Goal: Information Seeking & Learning: Learn about a topic

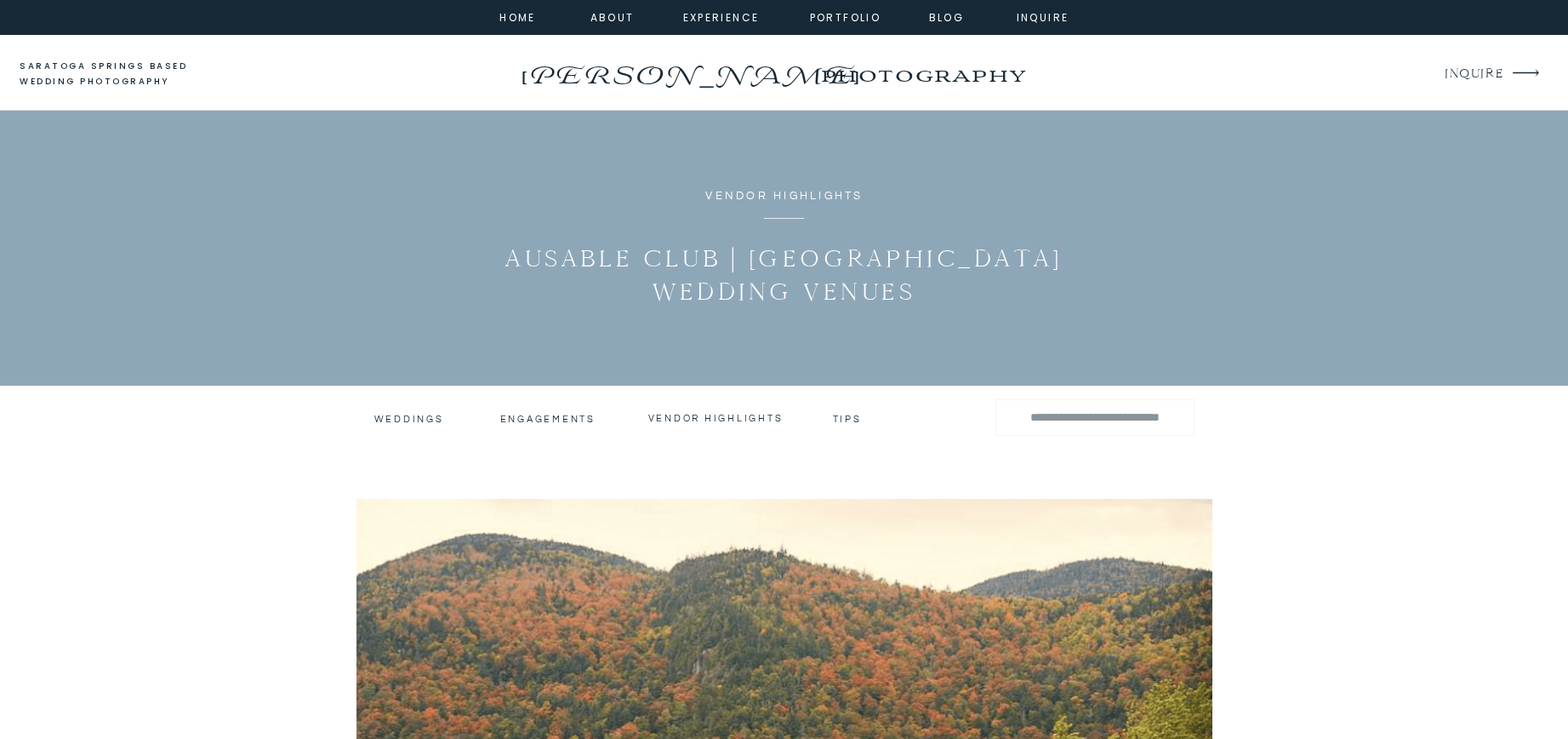
click at [383, 416] on h3 "Weddings" at bounding box center [408, 419] width 67 height 12
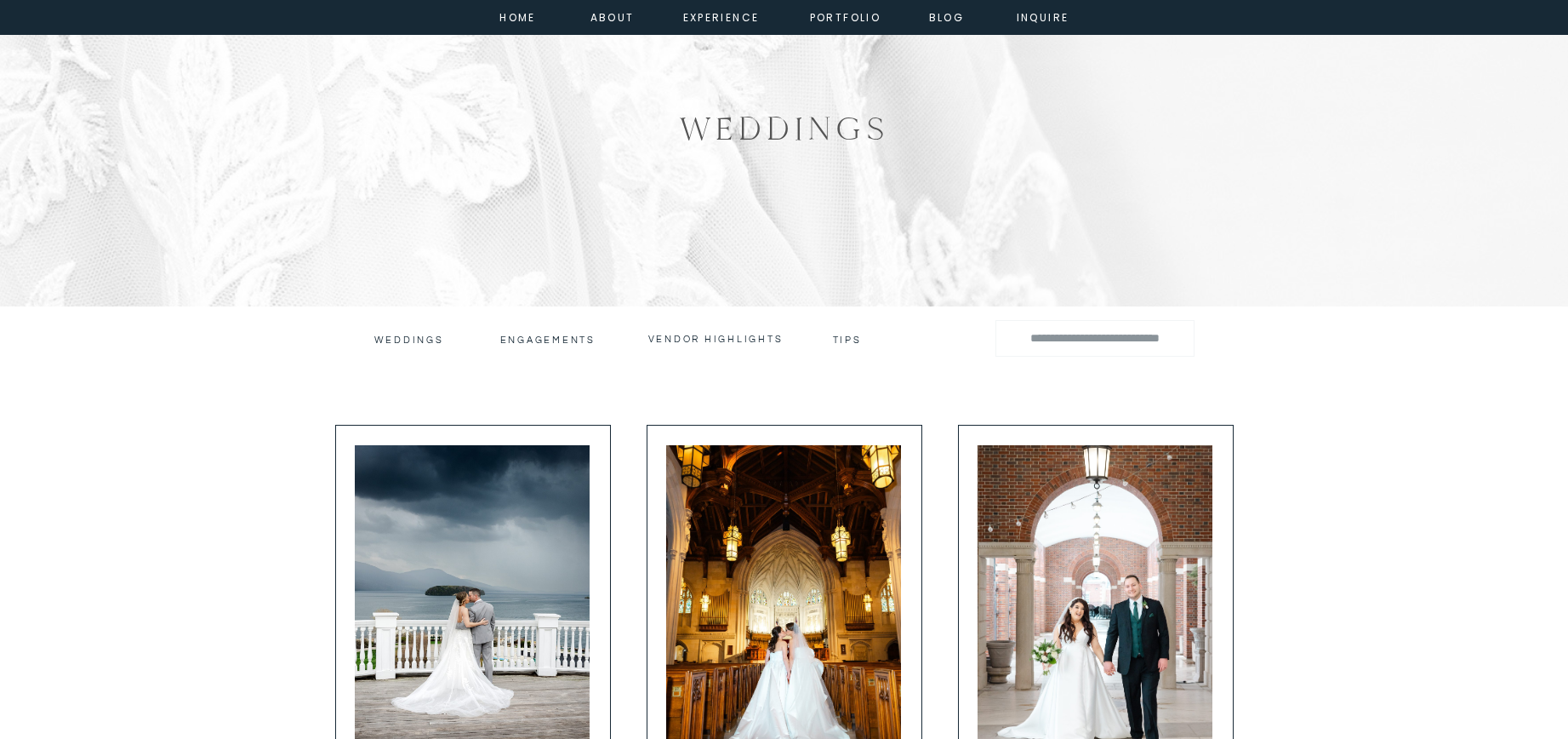
scroll to position [118, 0]
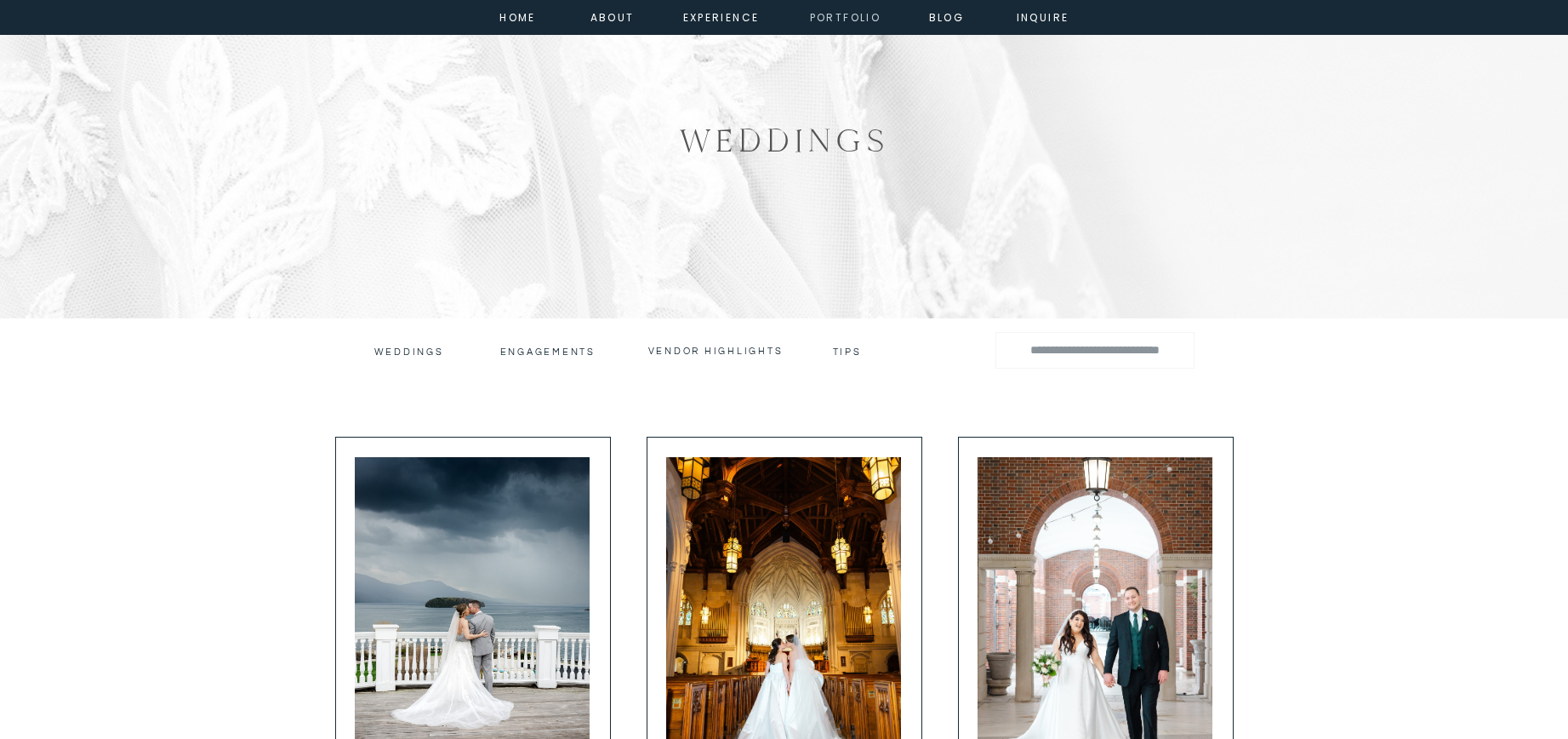
click at [867, 22] on nav "portfolio" at bounding box center [846, 16] width 73 height 16
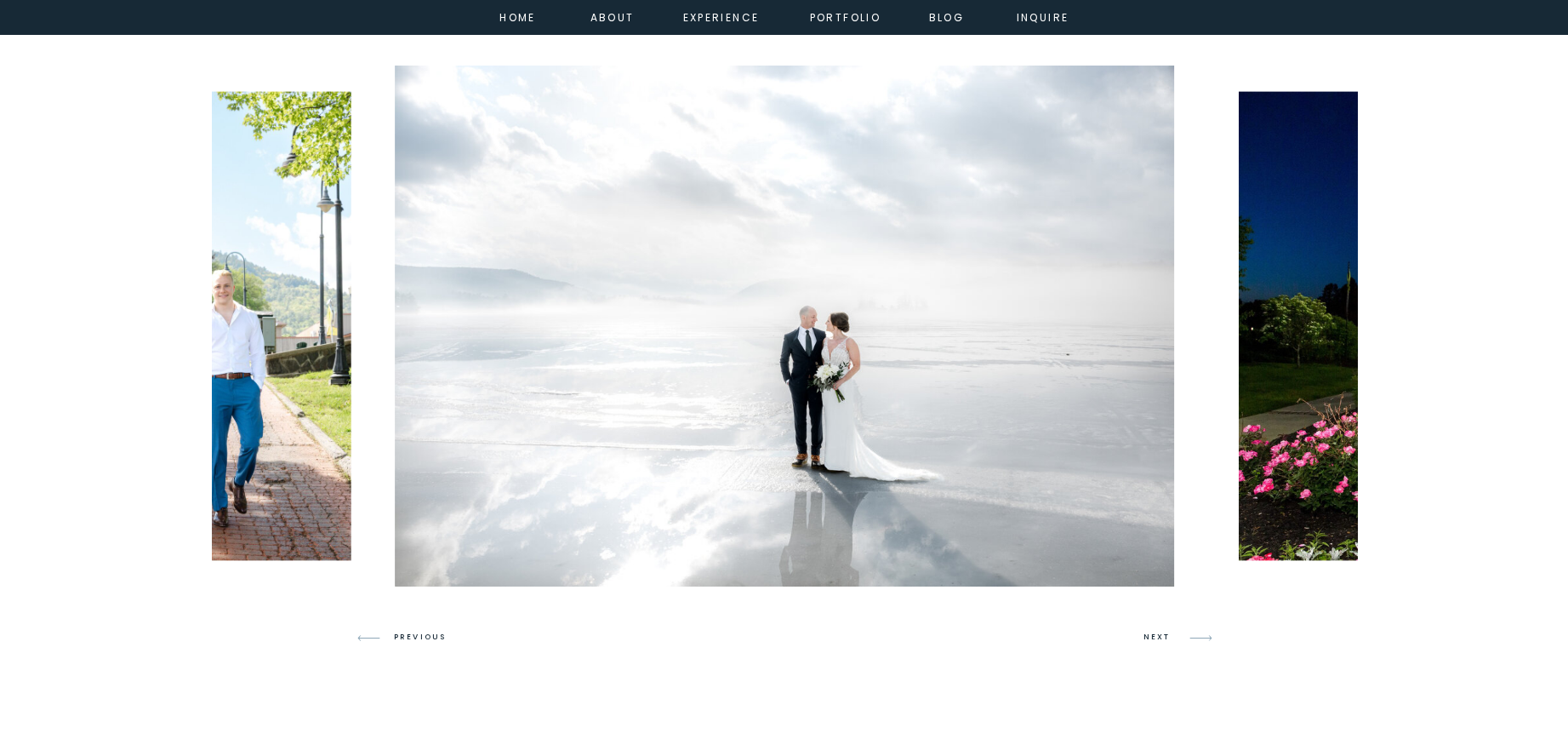
scroll to position [928, 0]
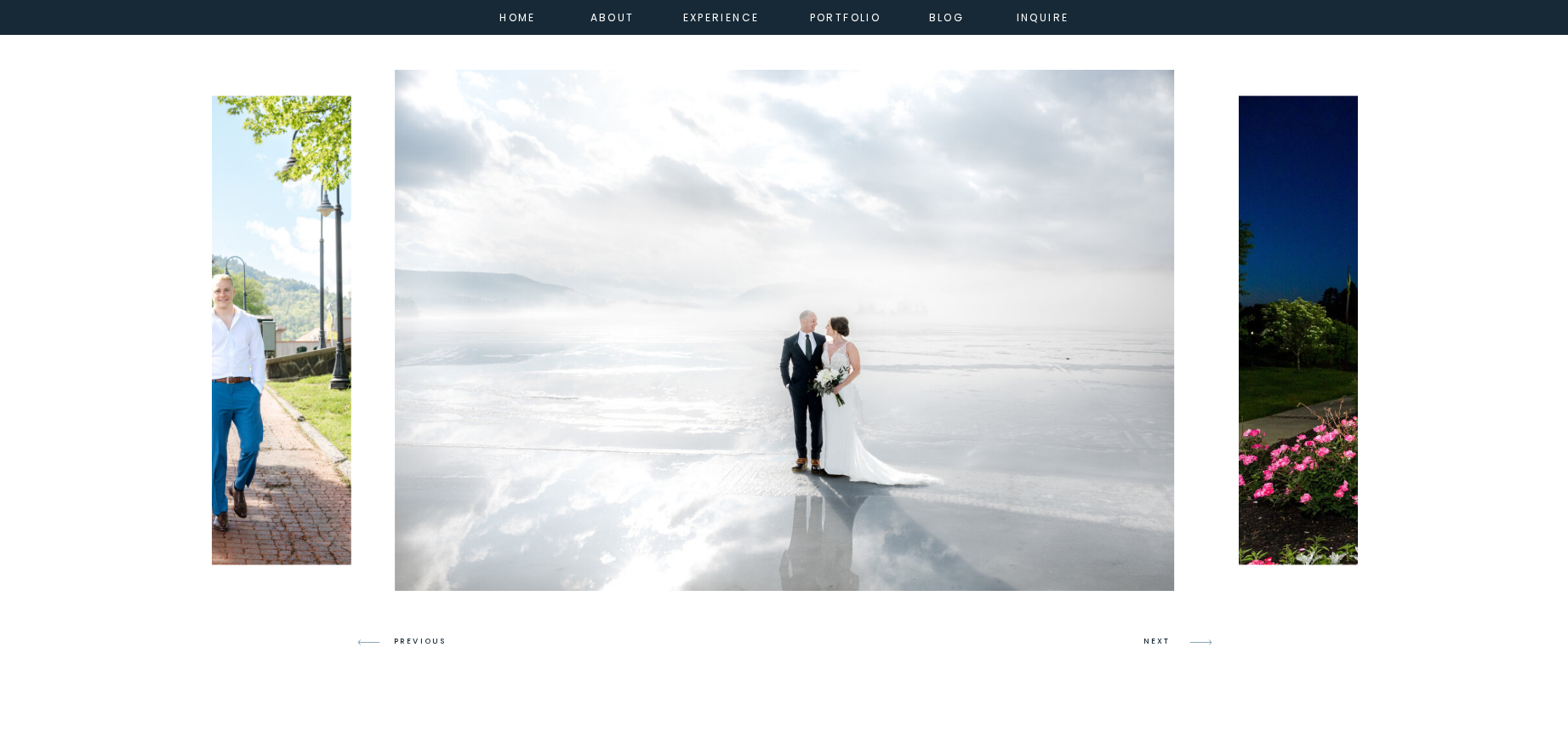
click at [1164, 637] on h3 "NEXT" at bounding box center [1159, 642] width 33 height 16
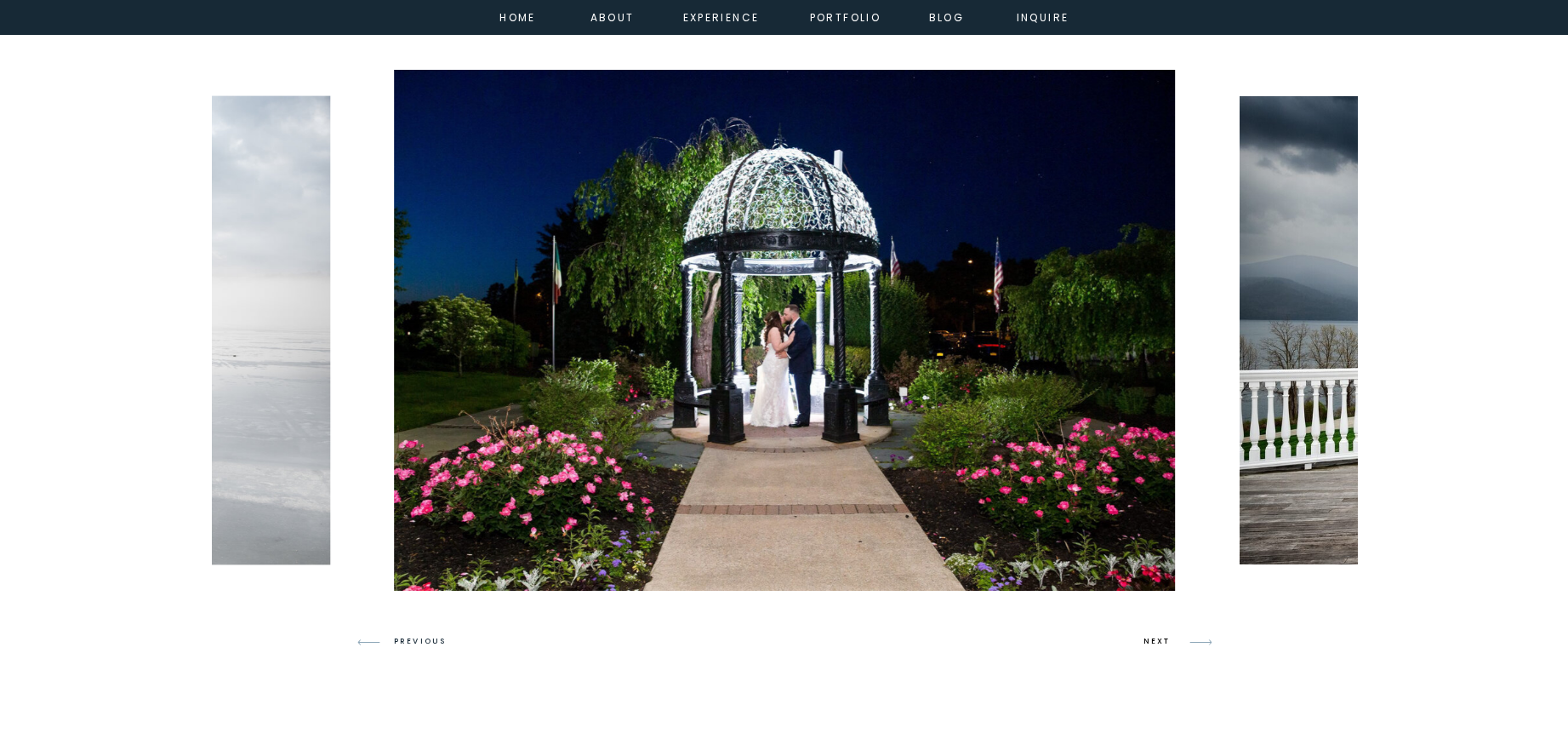
click at [1165, 637] on h3 "NEXT" at bounding box center [1159, 642] width 33 height 16
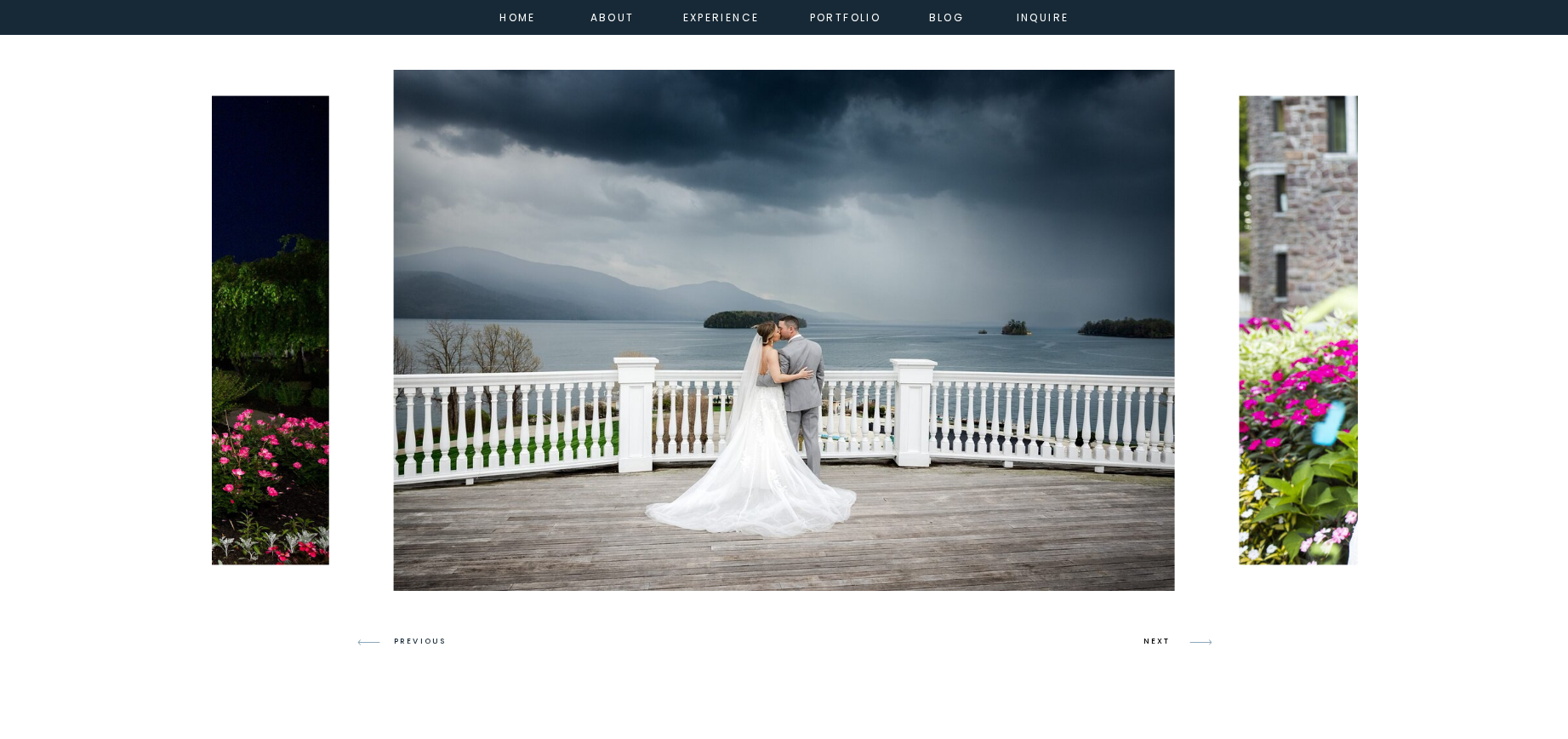
click at [1164, 637] on h3 "NEXT" at bounding box center [1159, 642] width 33 height 16
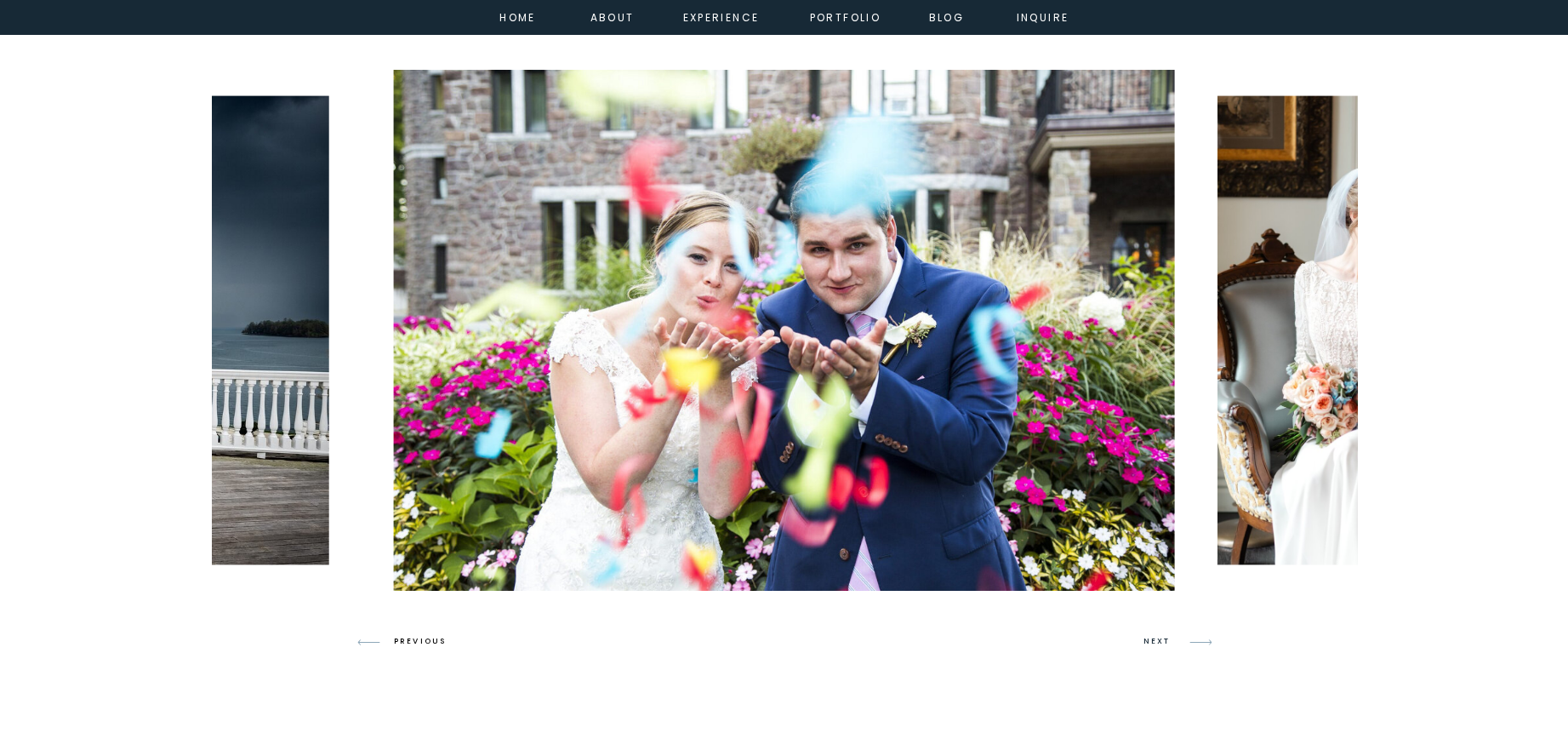
click at [427, 642] on h3 "PREVIOUS" at bounding box center [427, 642] width 66 height 16
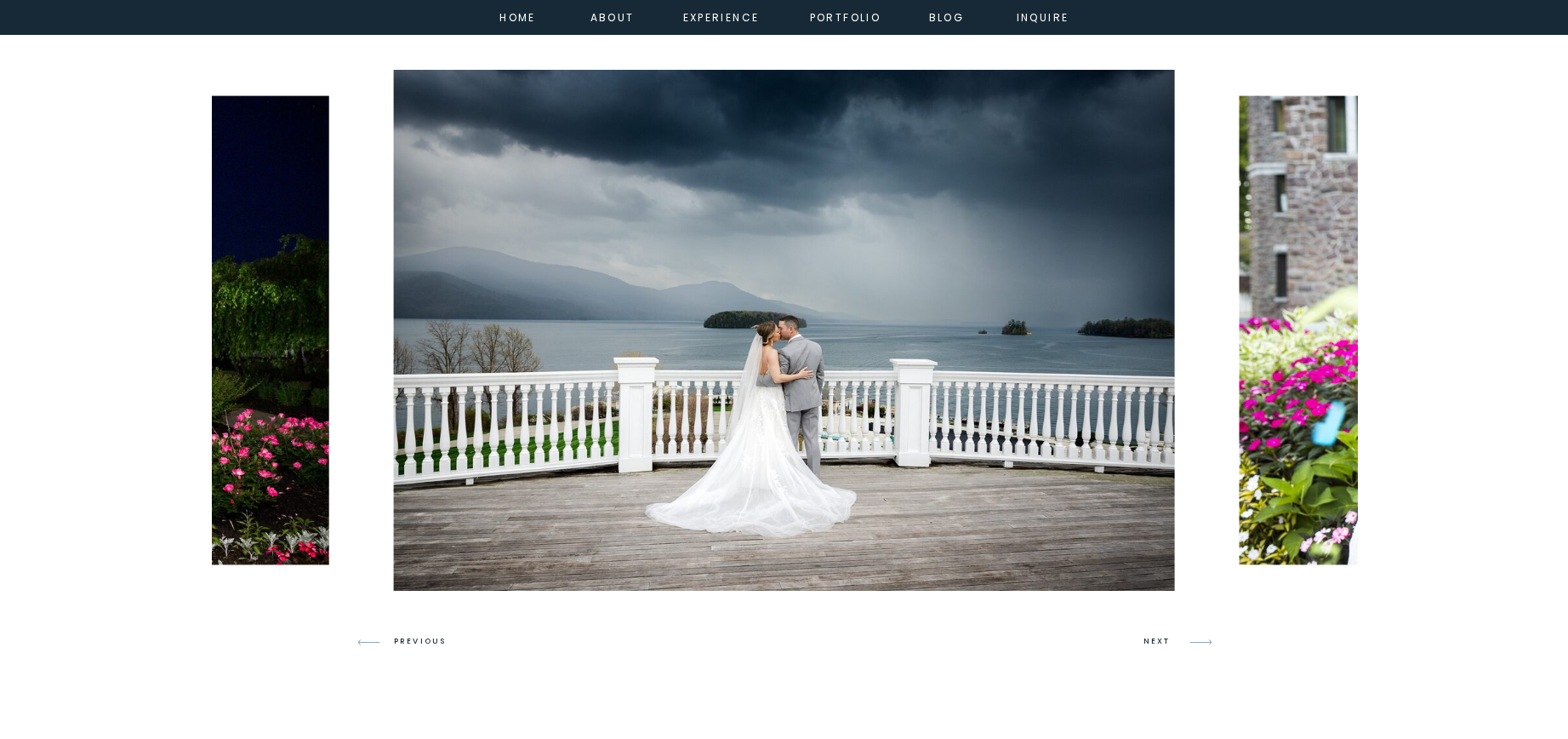
click at [1165, 640] on h3 "NEXT" at bounding box center [1159, 642] width 33 height 16
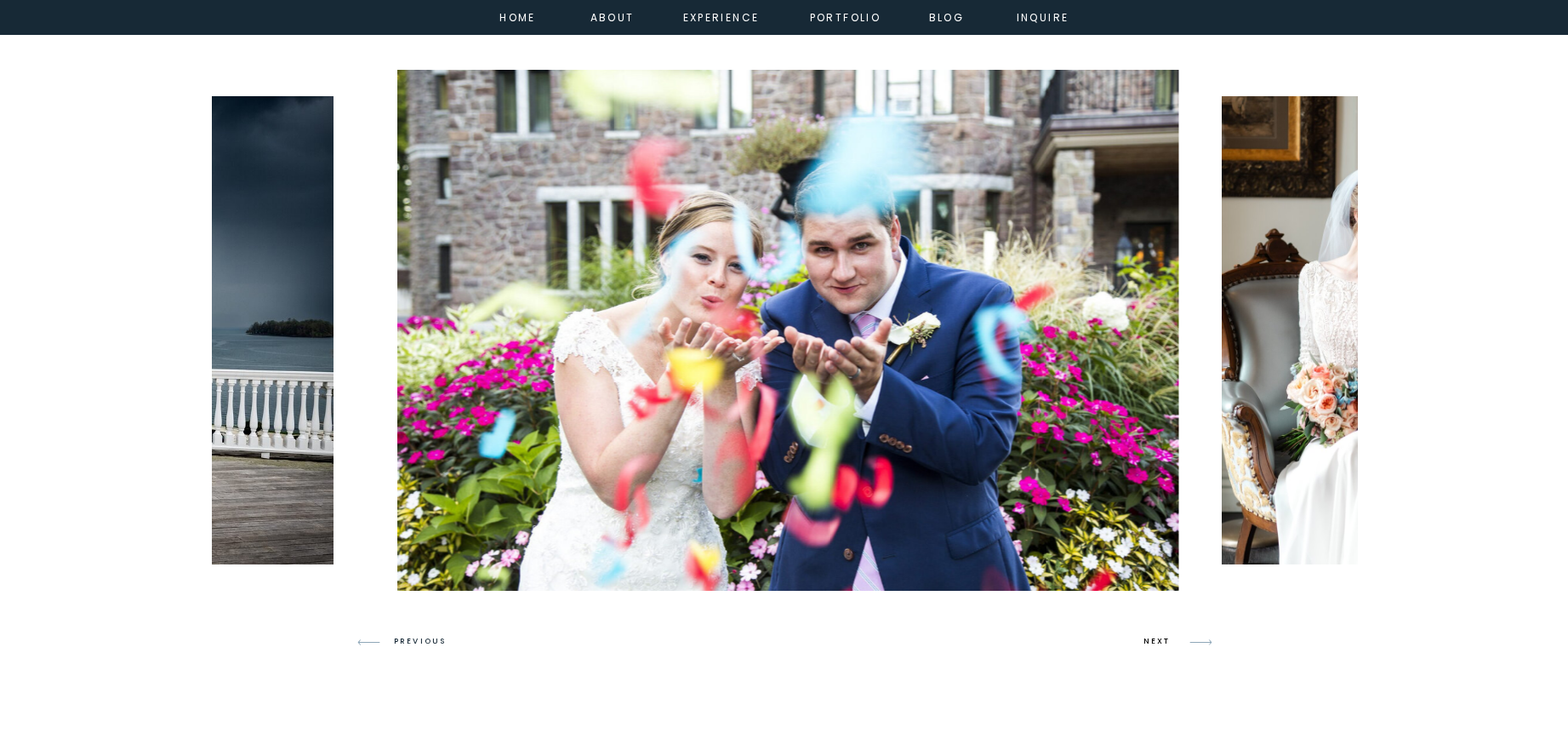
click at [1165, 639] on h3 "NEXT" at bounding box center [1159, 642] width 33 height 16
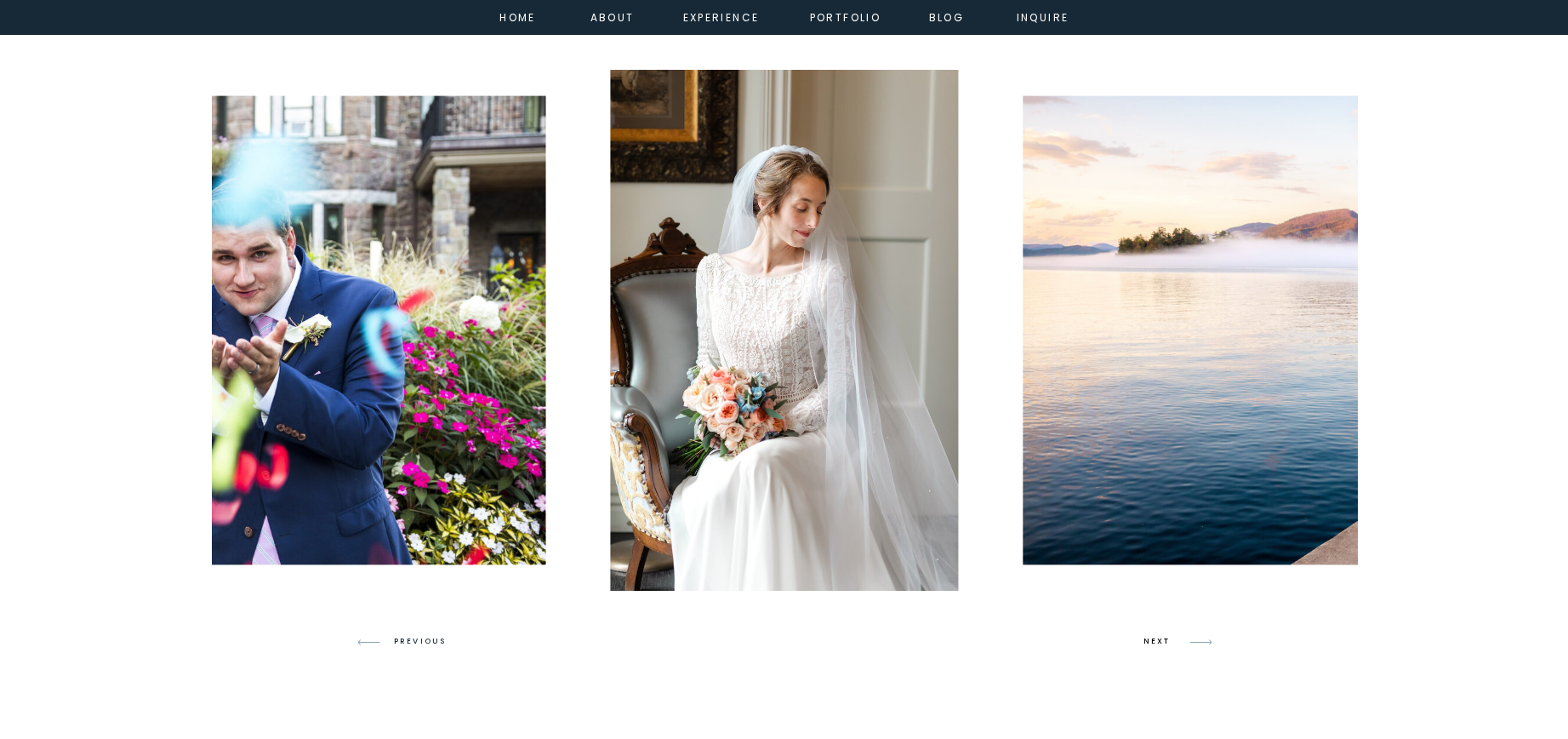
click at [1165, 639] on h3 "NEXT" at bounding box center [1159, 642] width 33 height 16
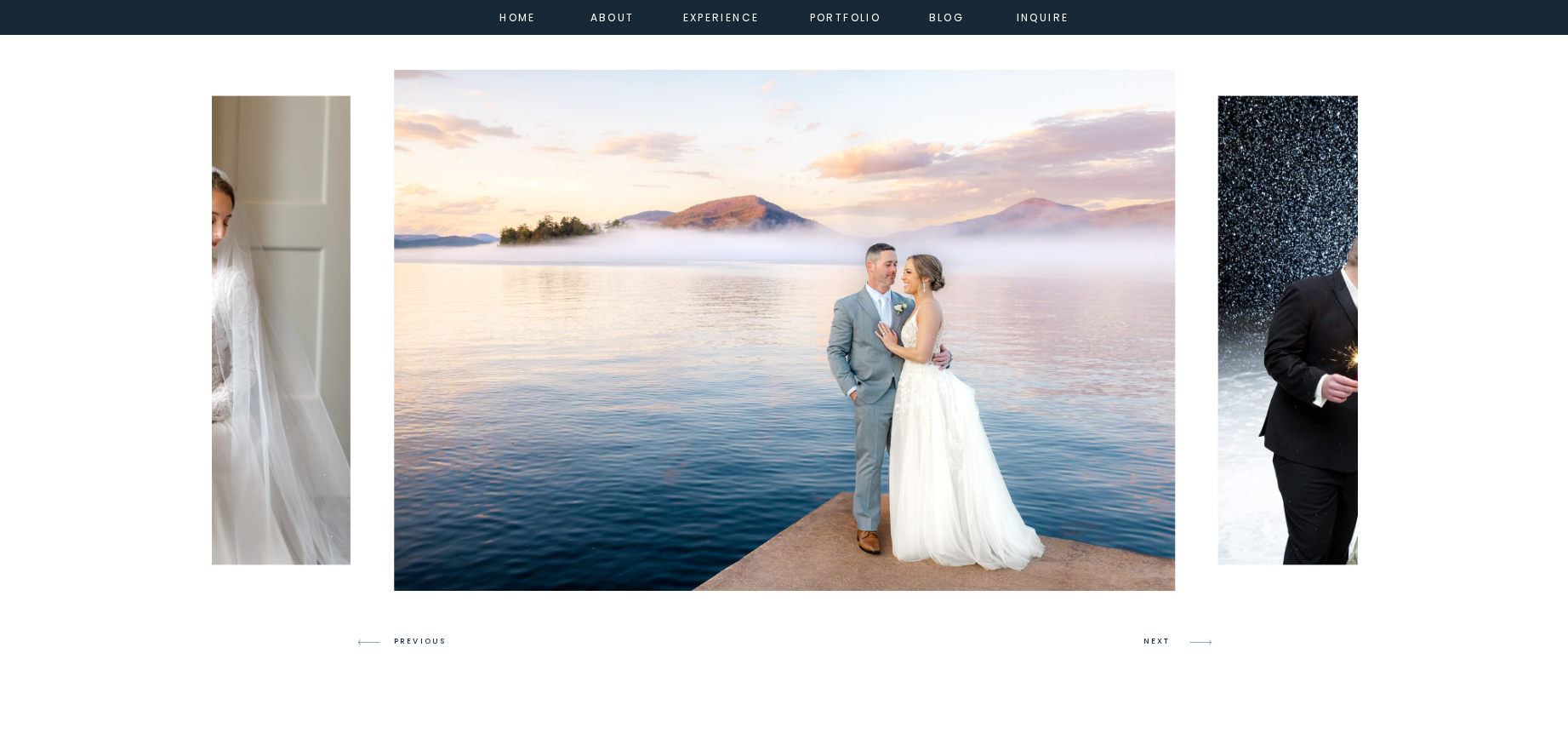
click at [1131, 485] on img at bounding box center [784, 330] width 781 height 521
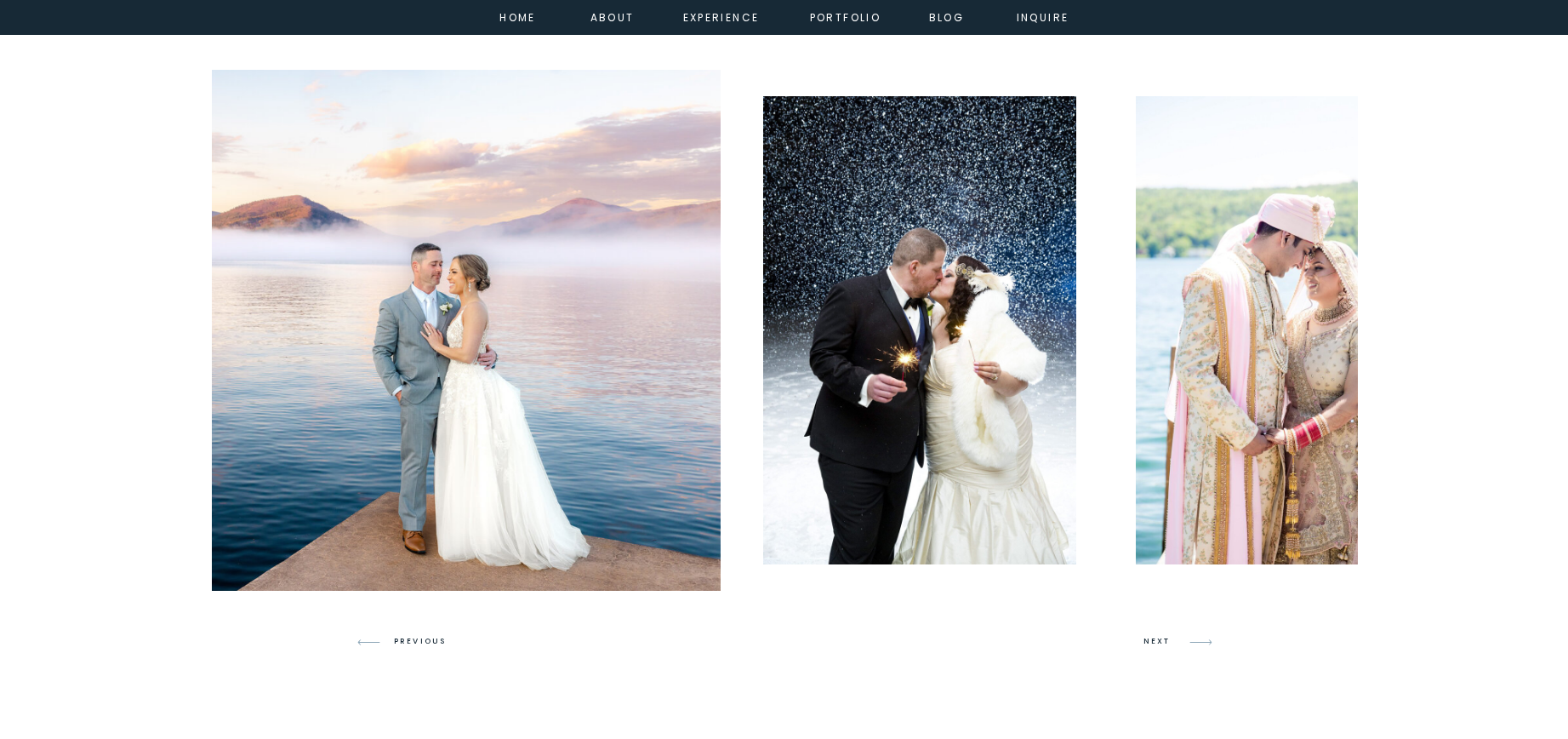
click at [283, 414] on img at bounding box center [330, 330] width 781 height 521
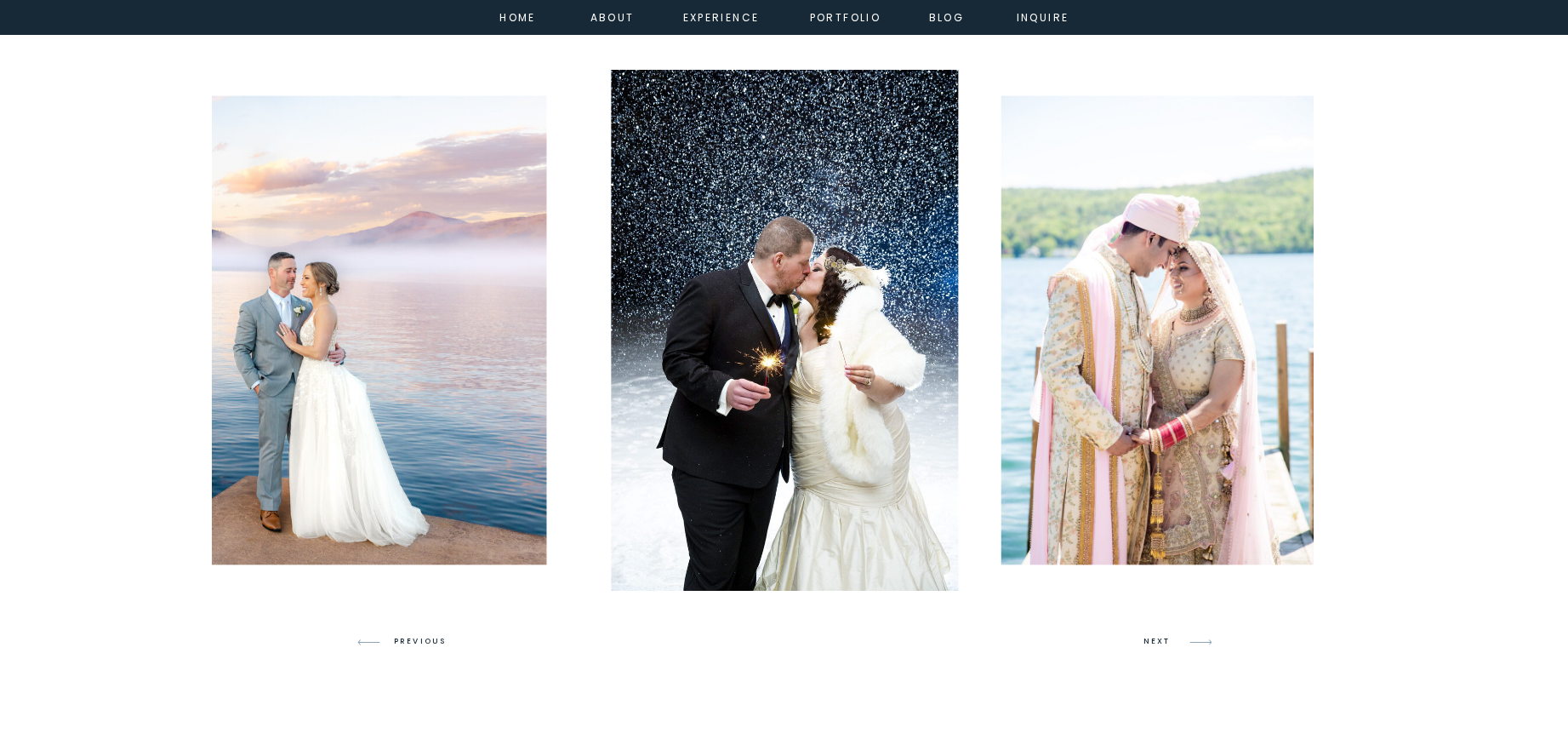
click at [321, 408] on img at bounding box center [194, 331] width 703 height 469
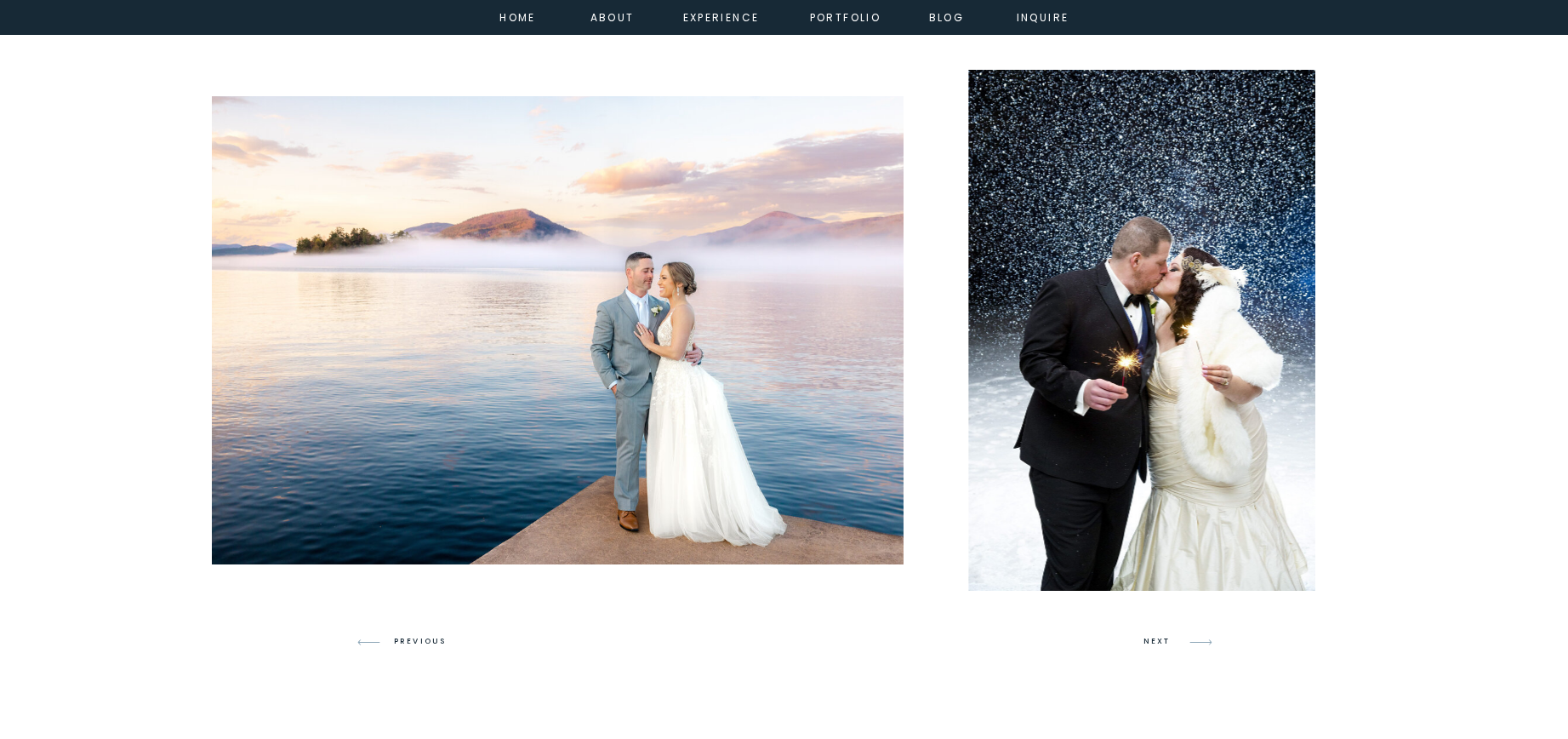
click at [720, 381] on img at bounding box center [552, 331] width 703 height 469
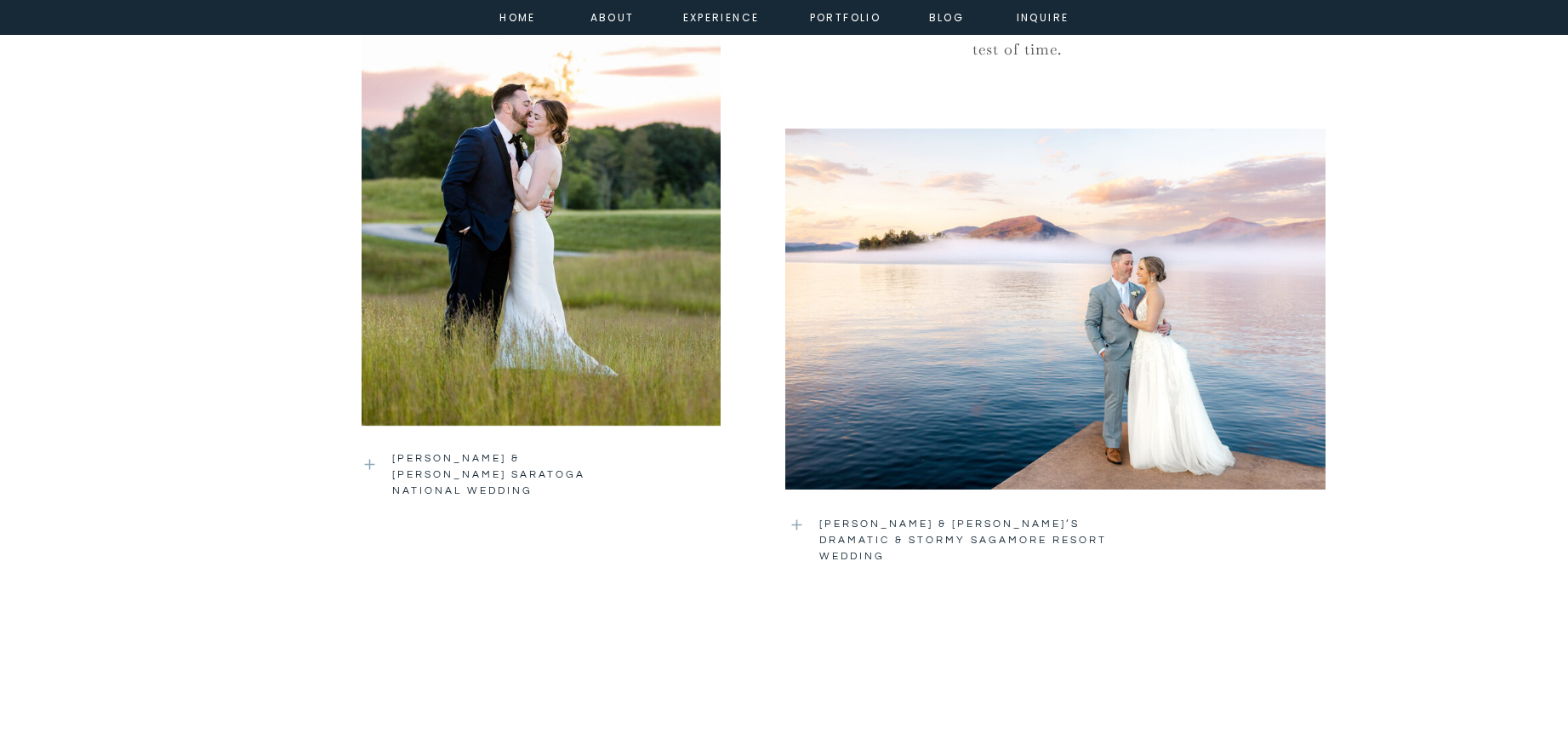
scroll to position [1751, 0]
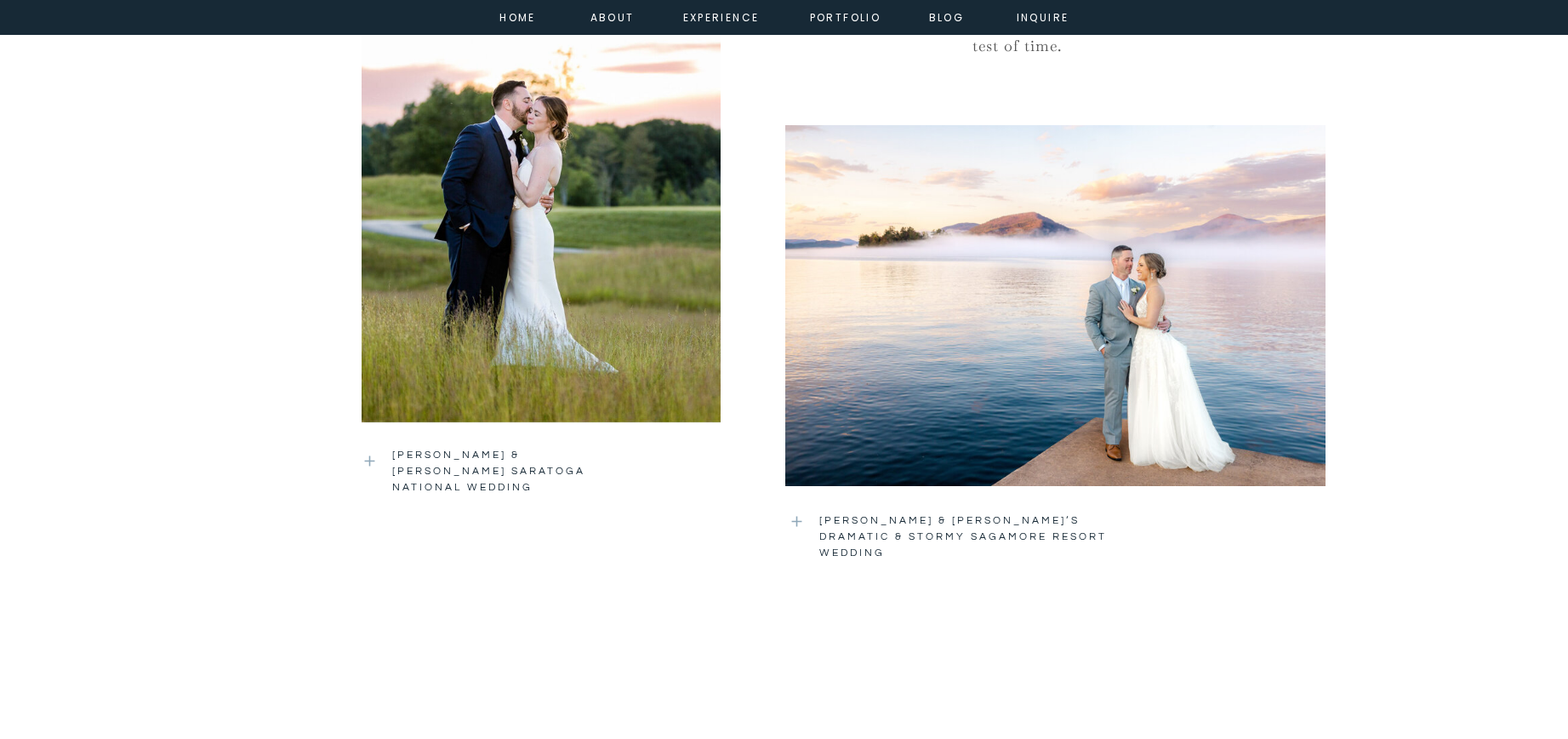
click at [974, 366] on div at bounding box center [1055, 305] width 540 height 409
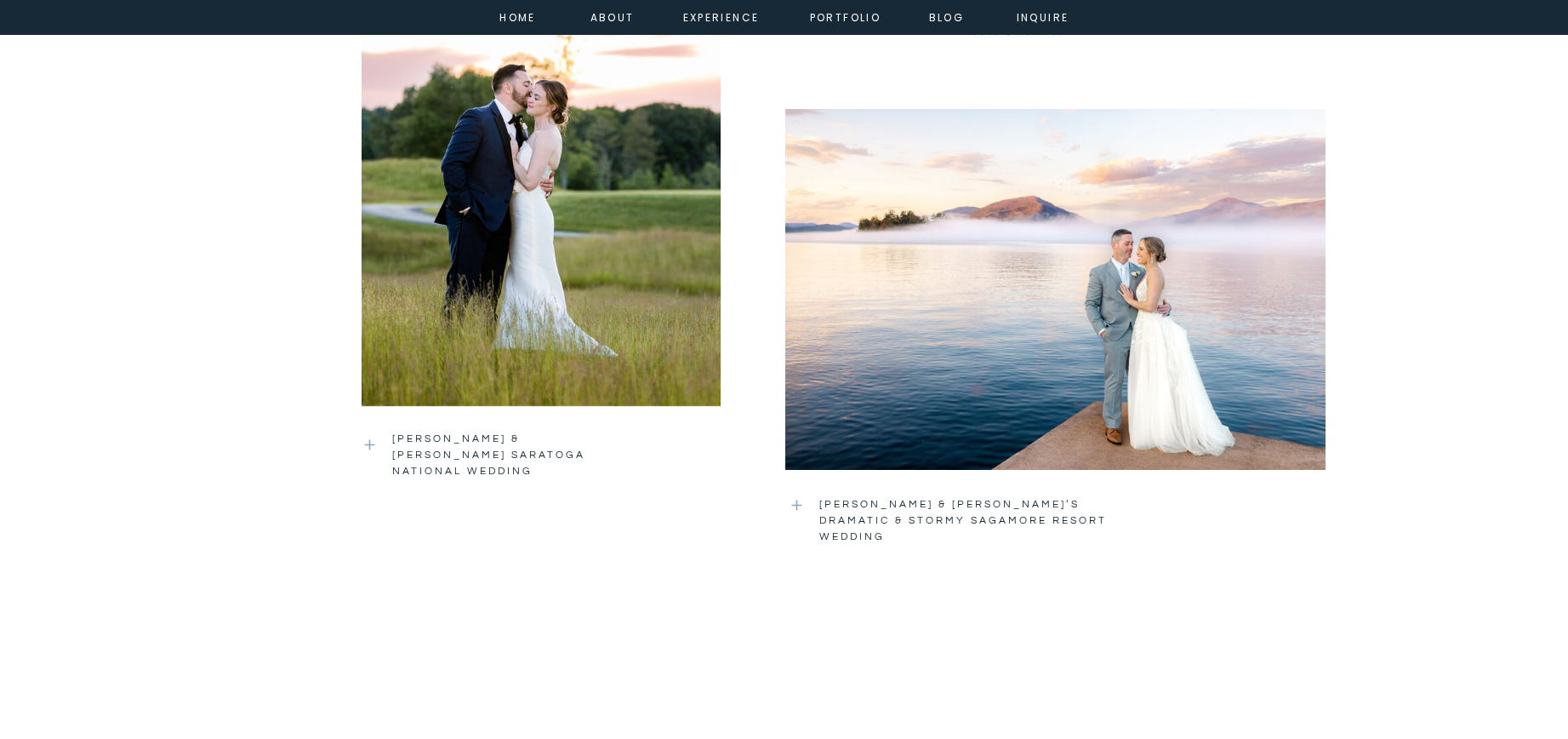
scroll to position [1770, 0]
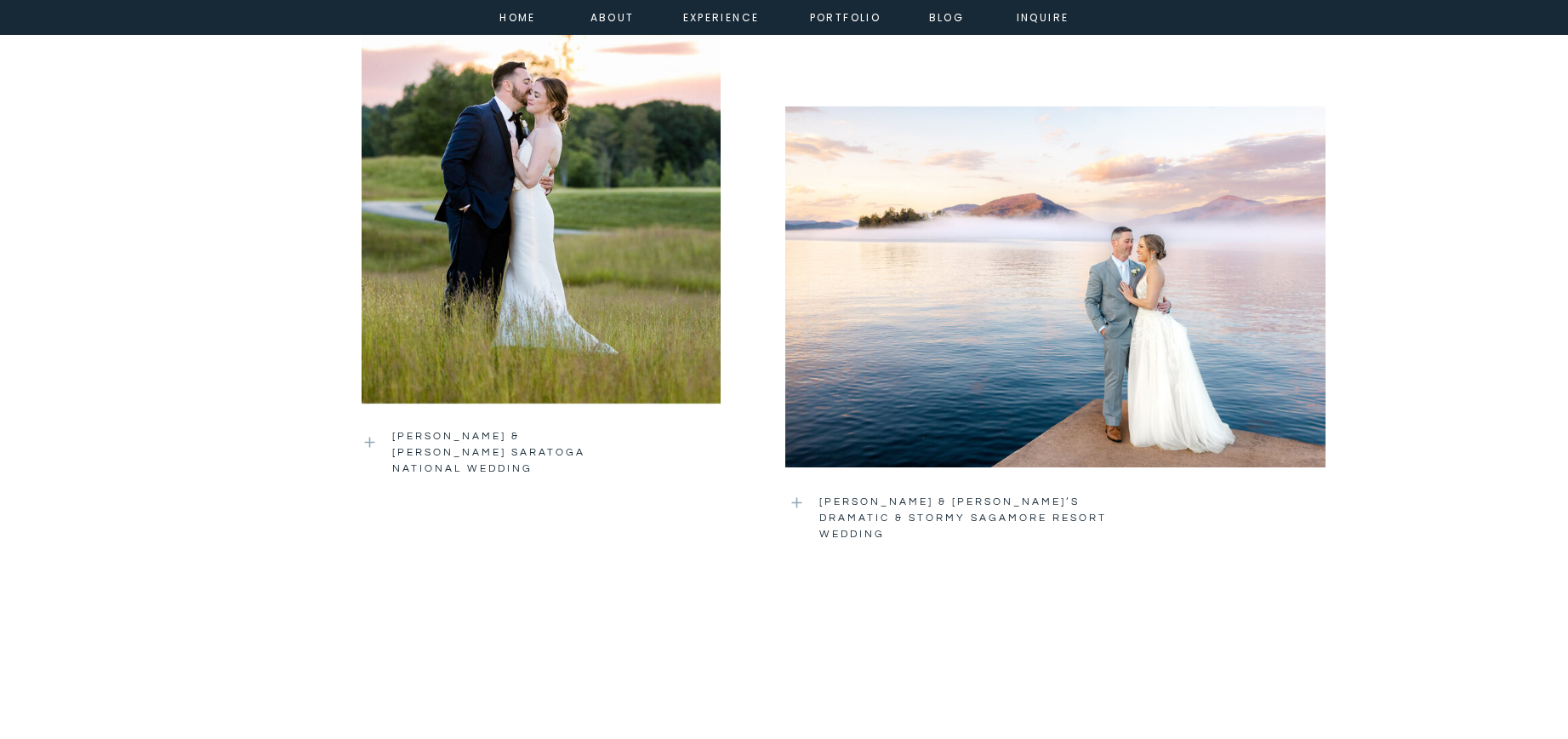
click at [581, 295] on div at bounding box center [540, 165] width 359 height 479
click at [899, 379] on div at bounding box center [1055, 287] width 540 height 409
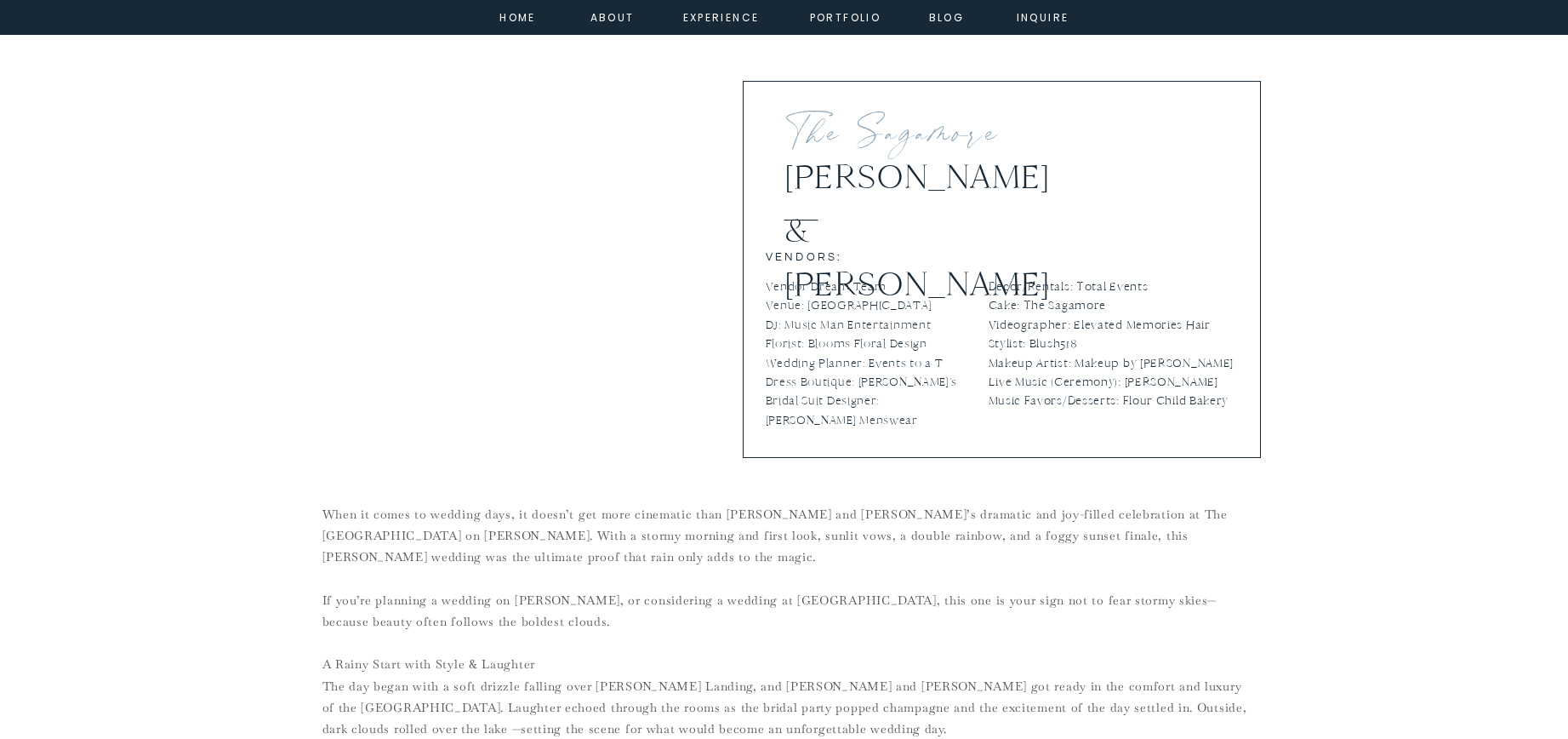
scroll to position [646, 0]
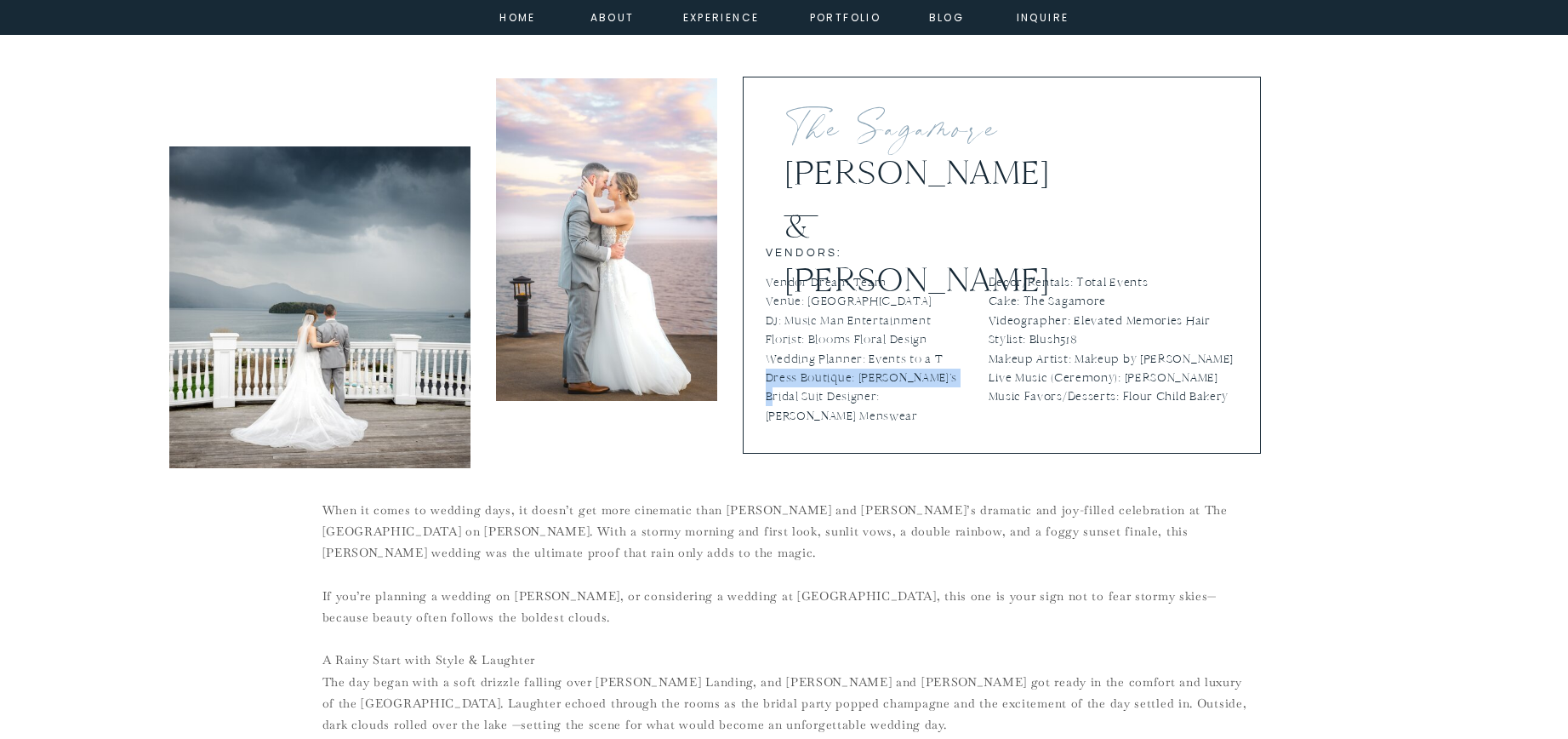
drag, startPoint x: 960, startPoint y: 376, endPoint x: 767, endPoint y: 378, distance: 193.0
click at [767, 378] on p "Vendor Dream Team Venue: The Sagamore Resort DJ: Music Man Entertainment Floris…" at bounding box center [869, 351] width 207 height 155
copy p "Dress Boutique: Jocelynn’s Bridal"
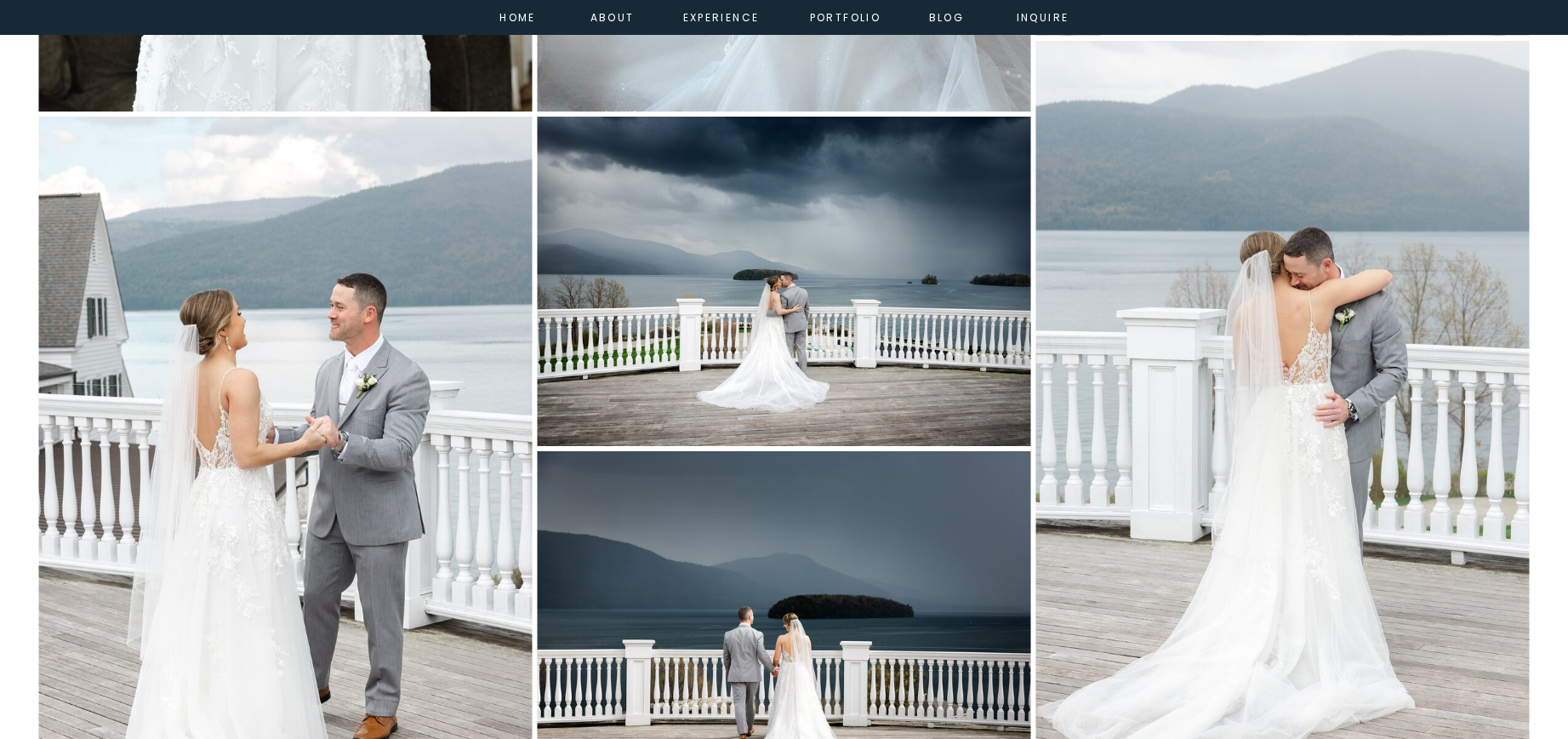
scroll to position [5013, 0]
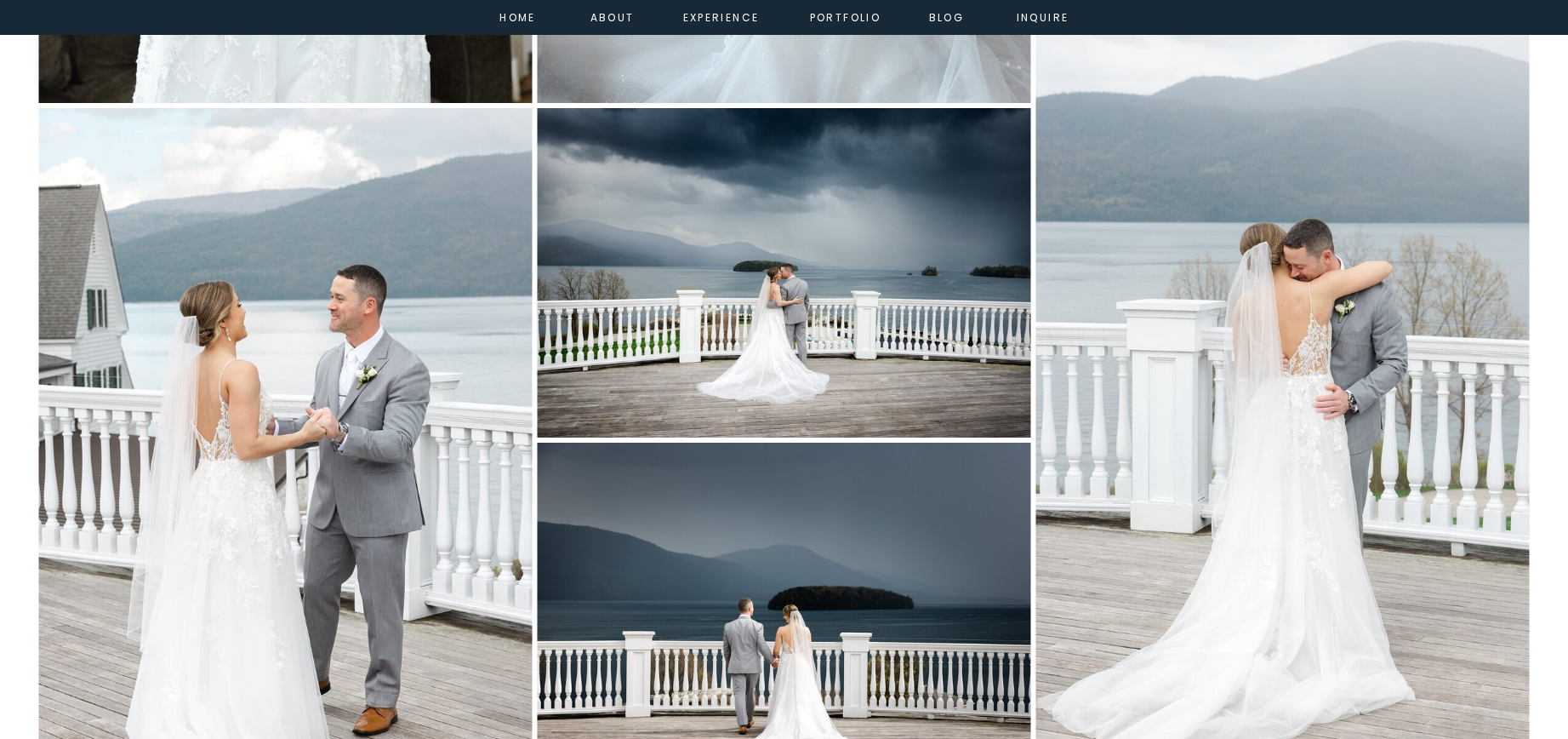
click at [390, 454] on img at bounding box center [284, 478] width 493 height 741
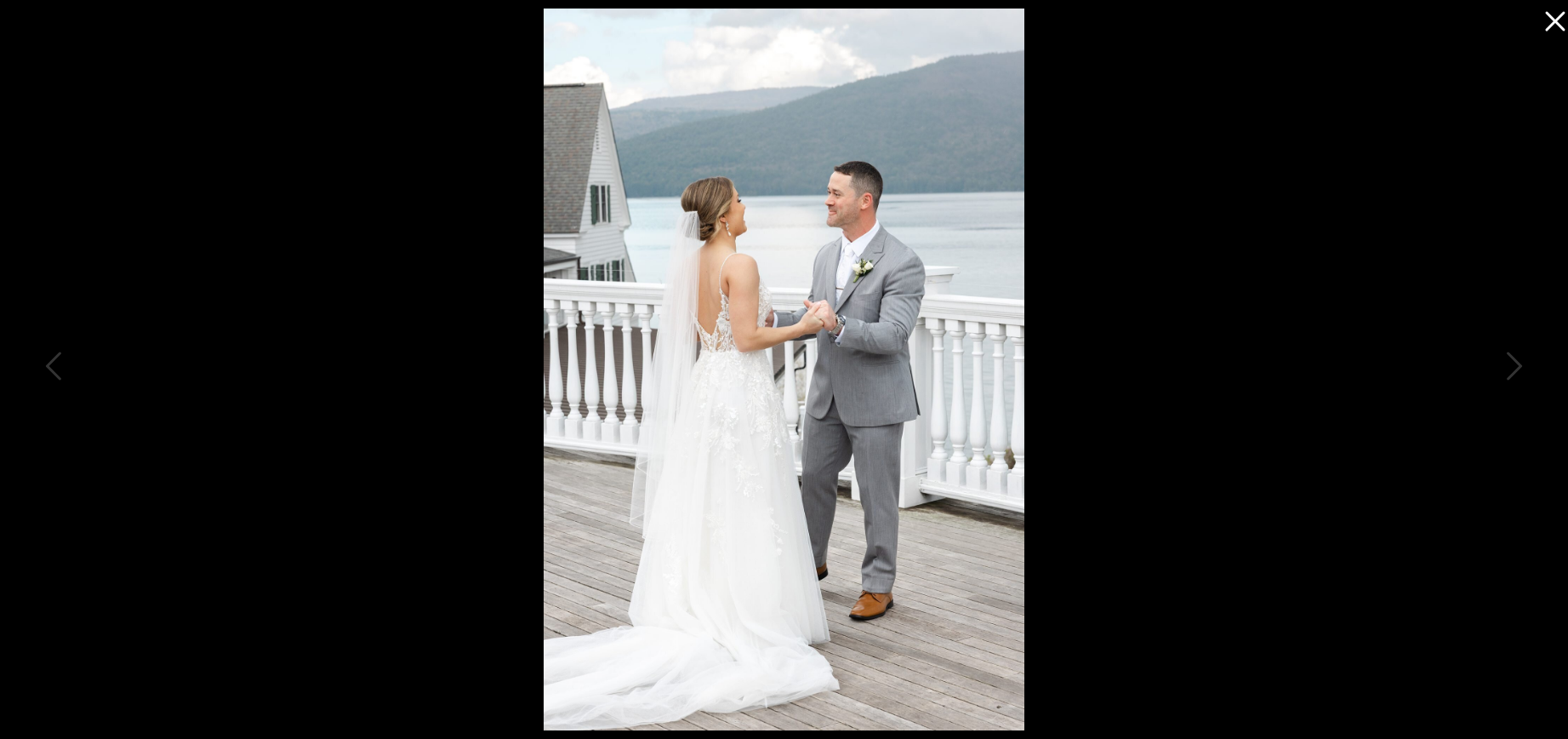
click at [1559, 28] on icon at bounding box center [1550, 16] width 34 height 34
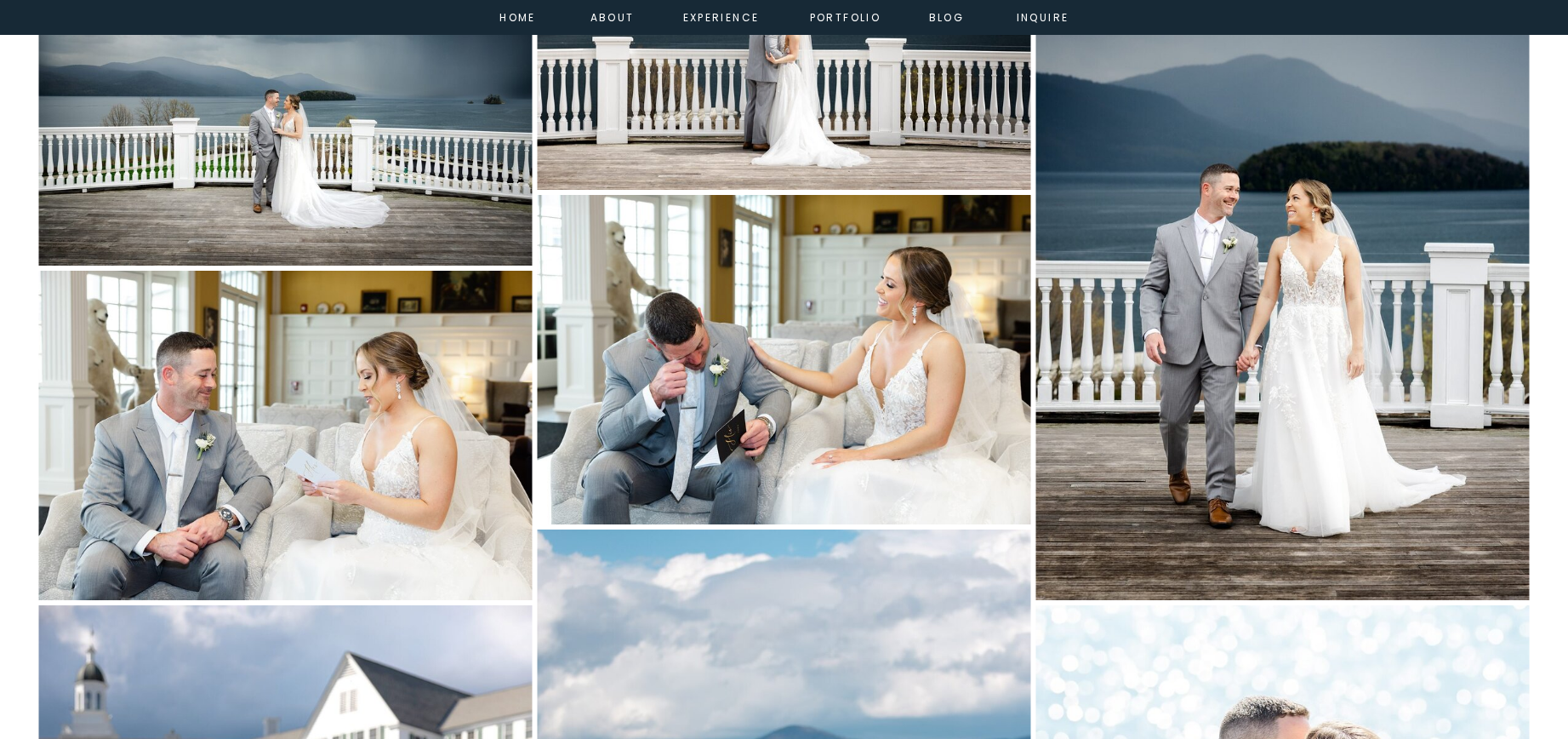
scroll to position [5951, 0]
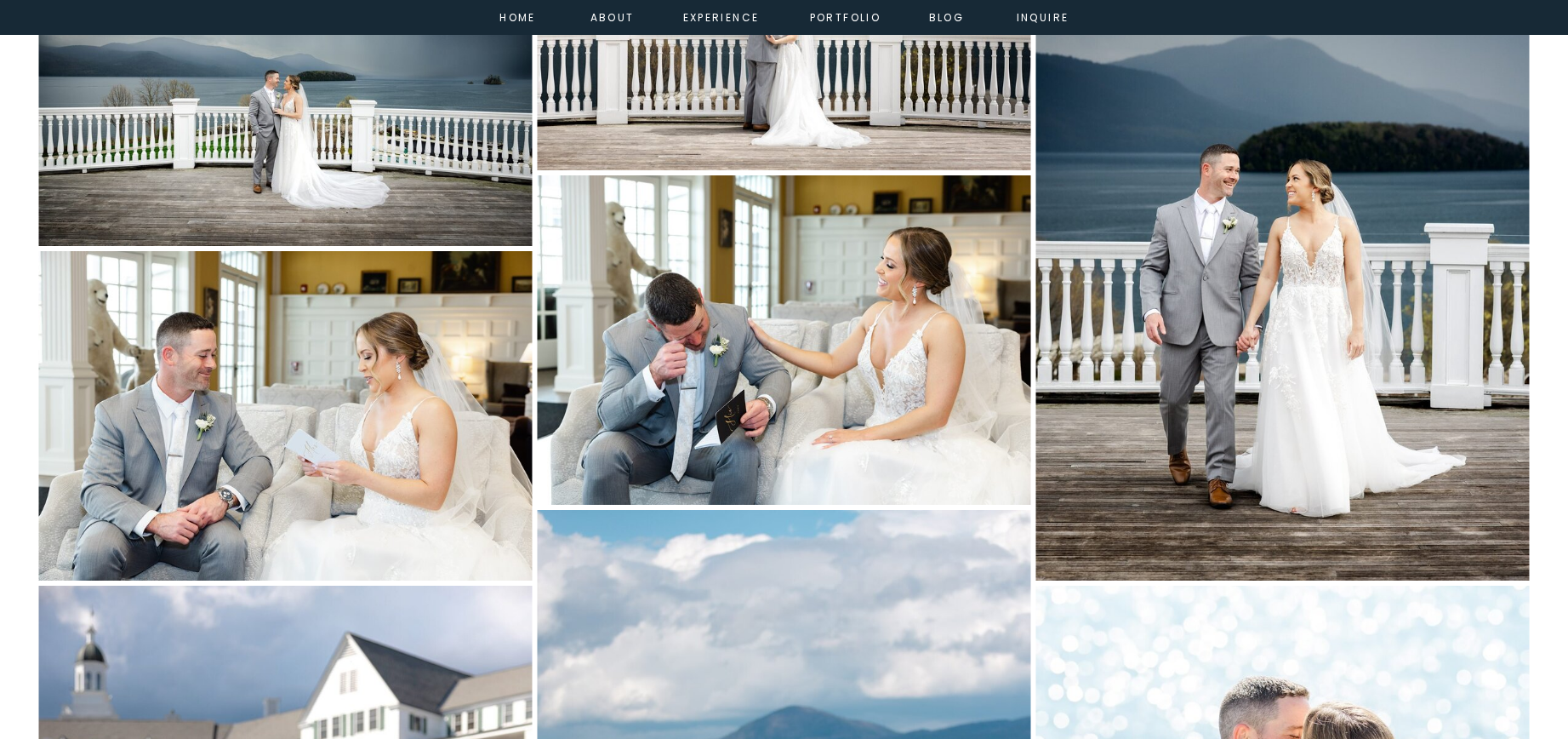
click at [710, 436] on img at bounding box center [784, 340] width 493 height 329
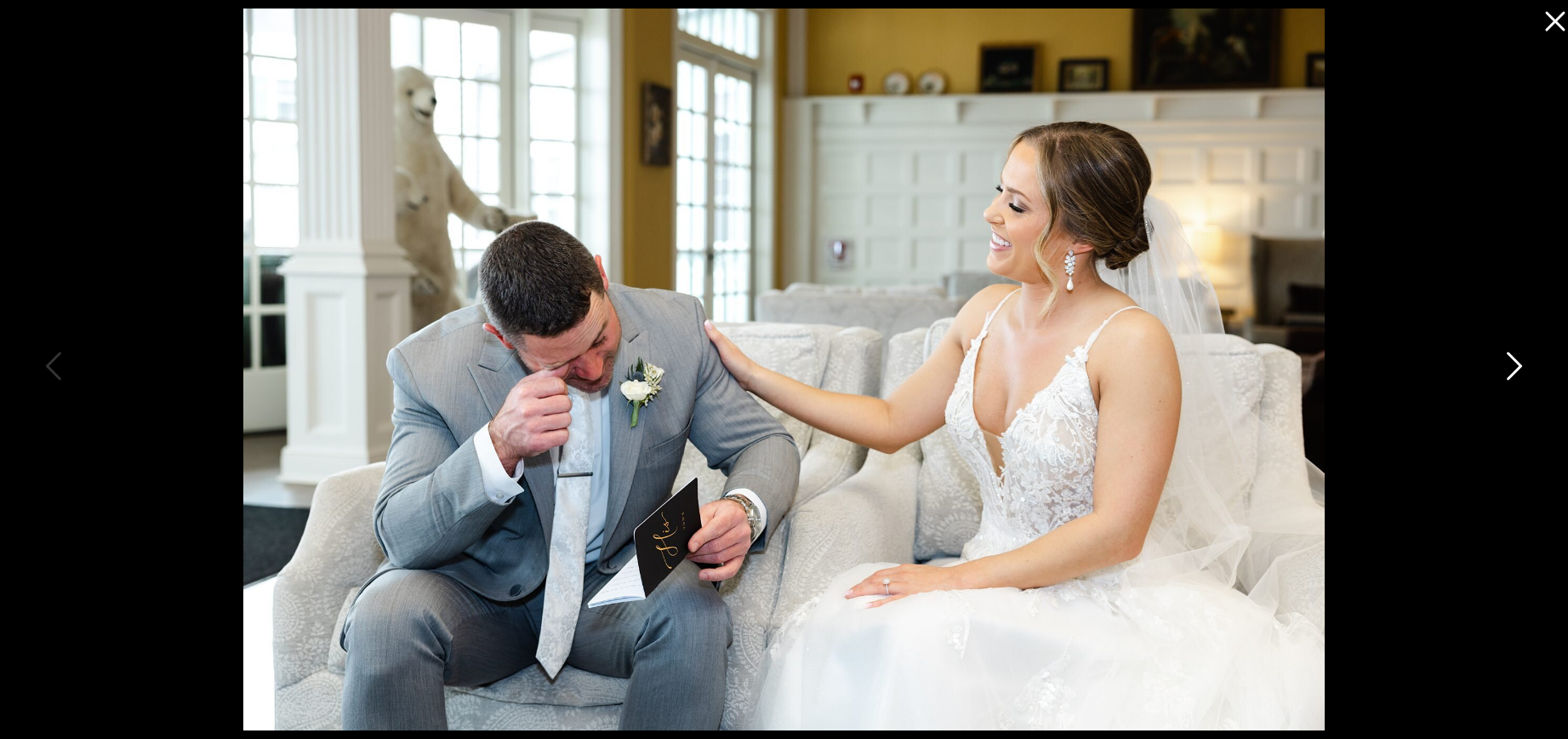
click at [1501, 364] on icon at bounding box center [1512, 370] width 42 height 51
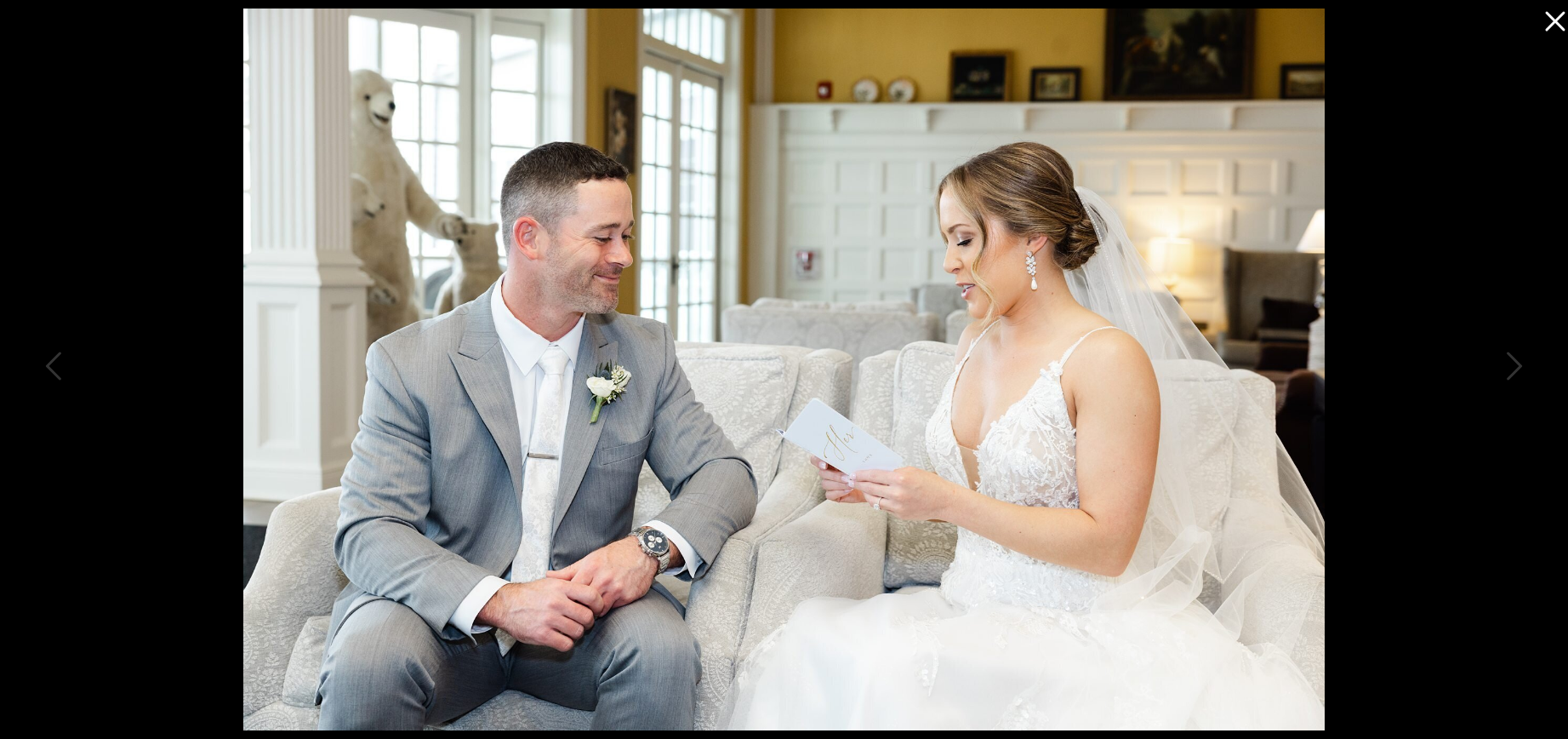
click at [1542, 21] on icon at bounding box center [1550, 16] width 34 height 34
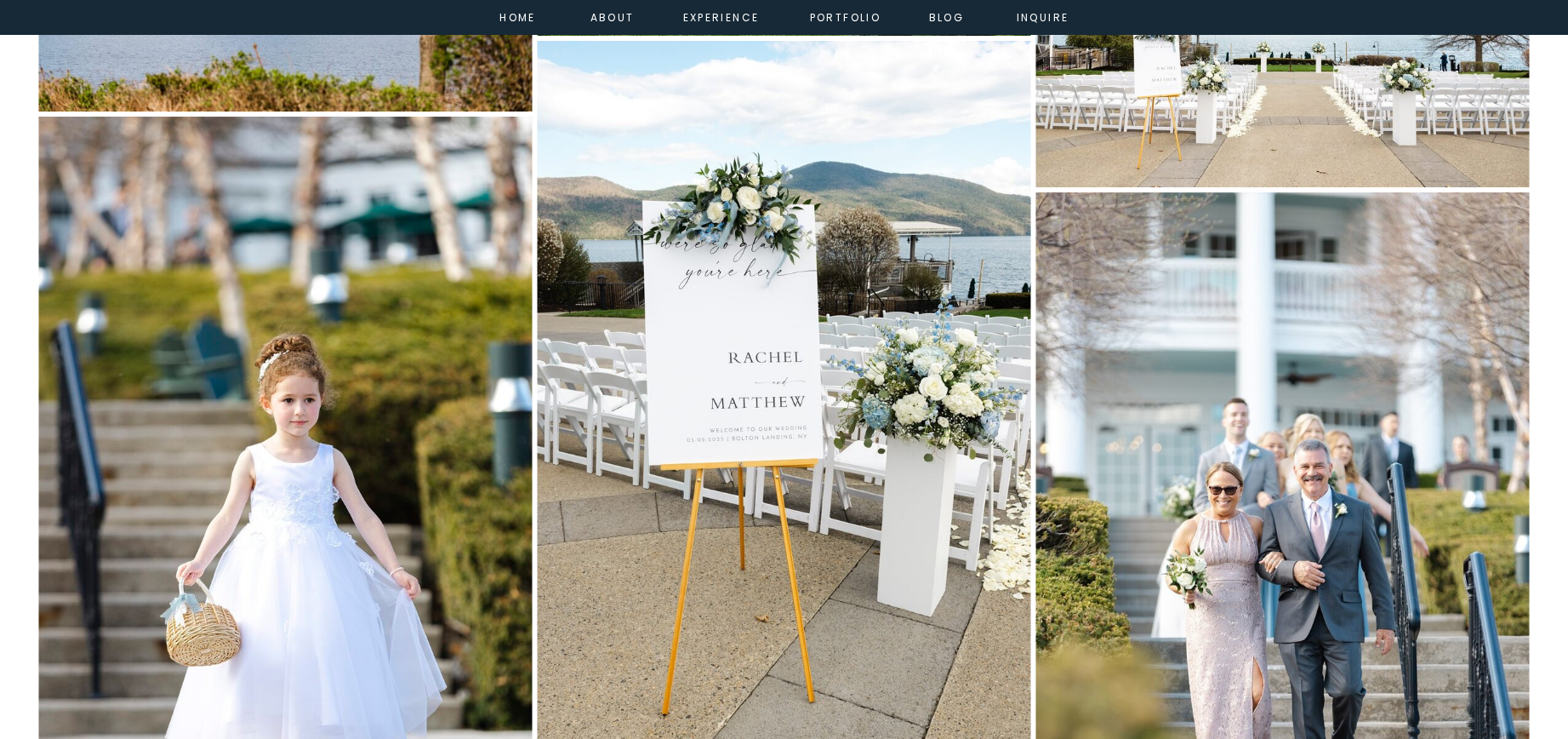
scroll to position [8918, 0]
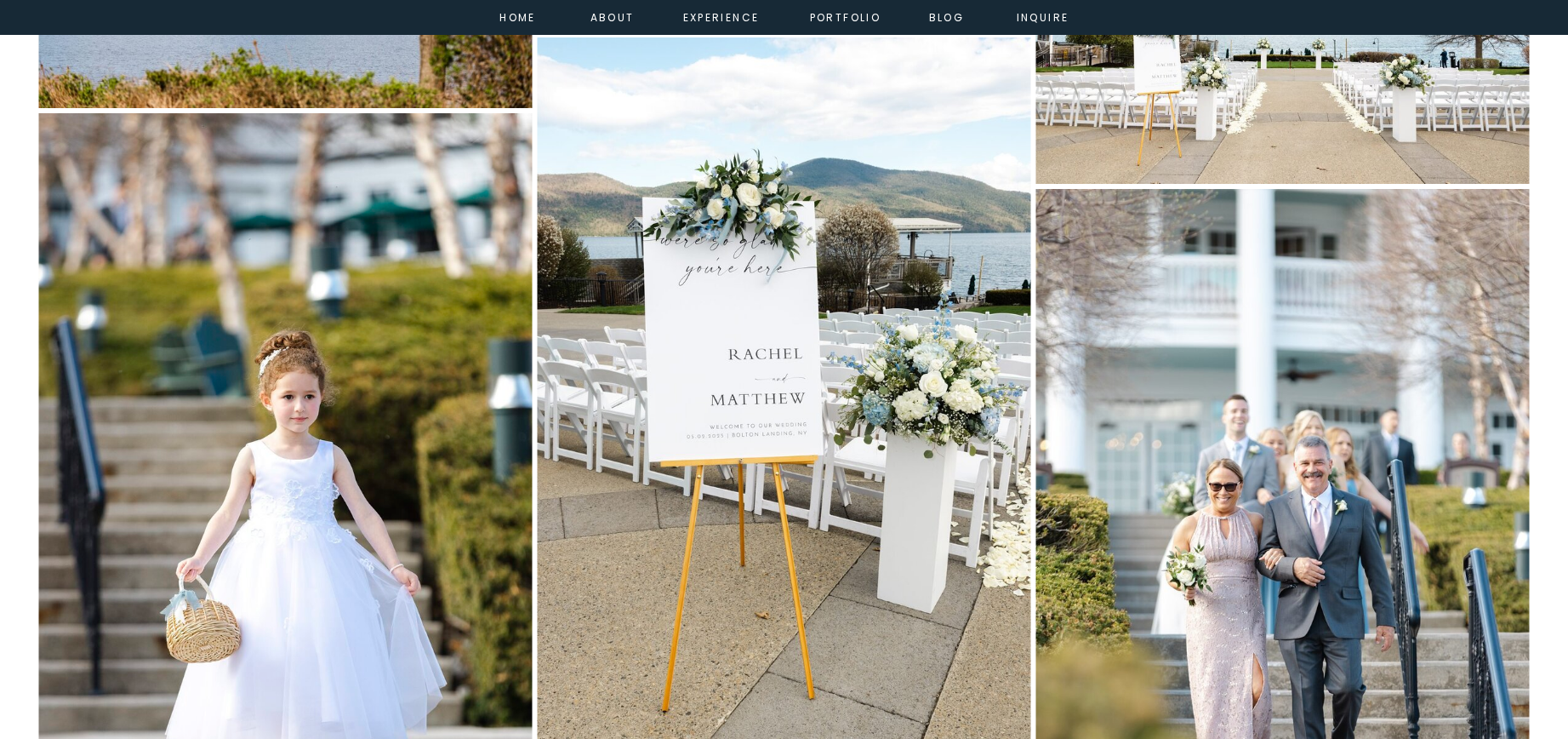
click at [740, 423] on img at bounding box center [784, 407] width 493 height 741
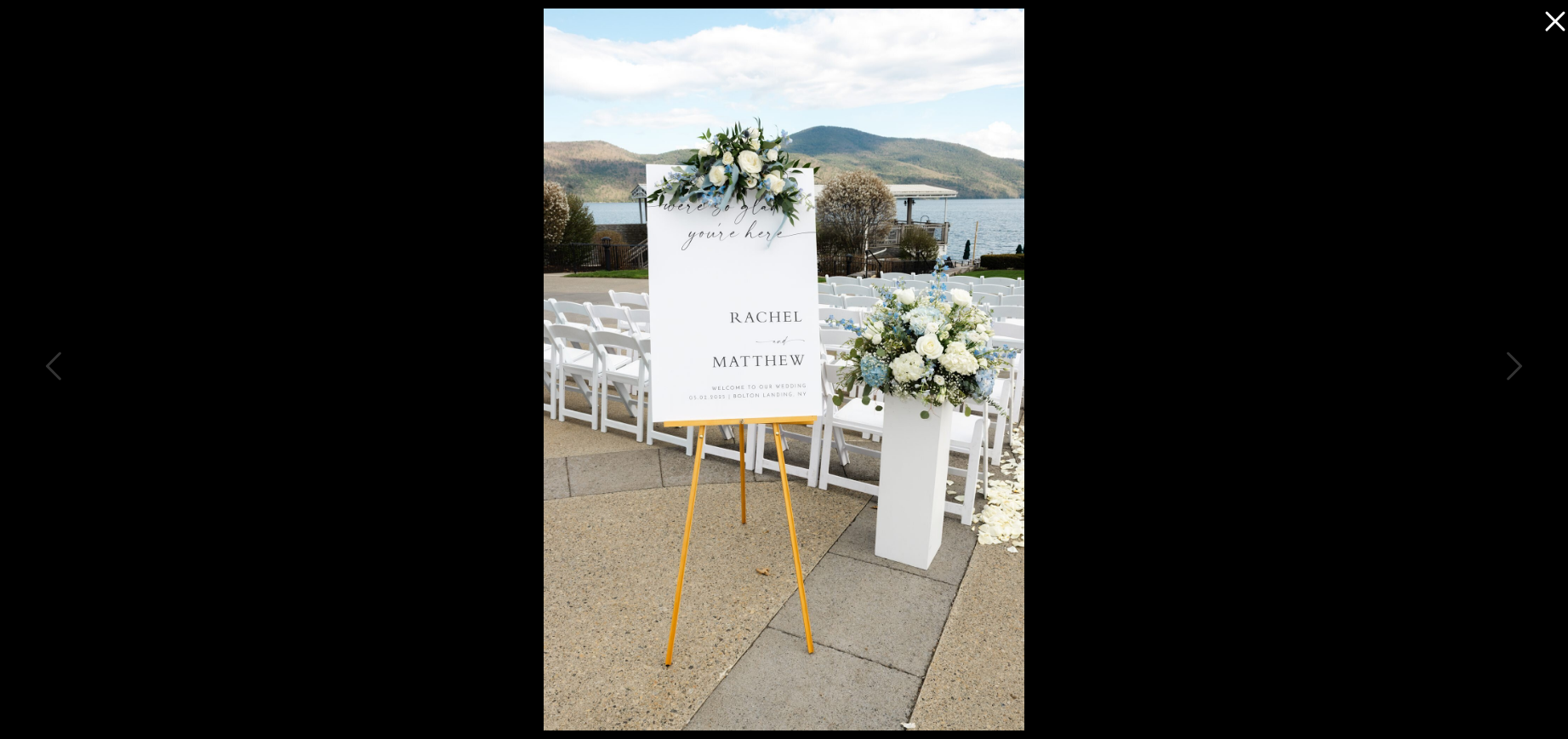
click at [747, 391] on img at bounding box center [784, 369] width 482 height 722
click at [747, 391] on img at bounding box center [784, 369] width 482 height 722
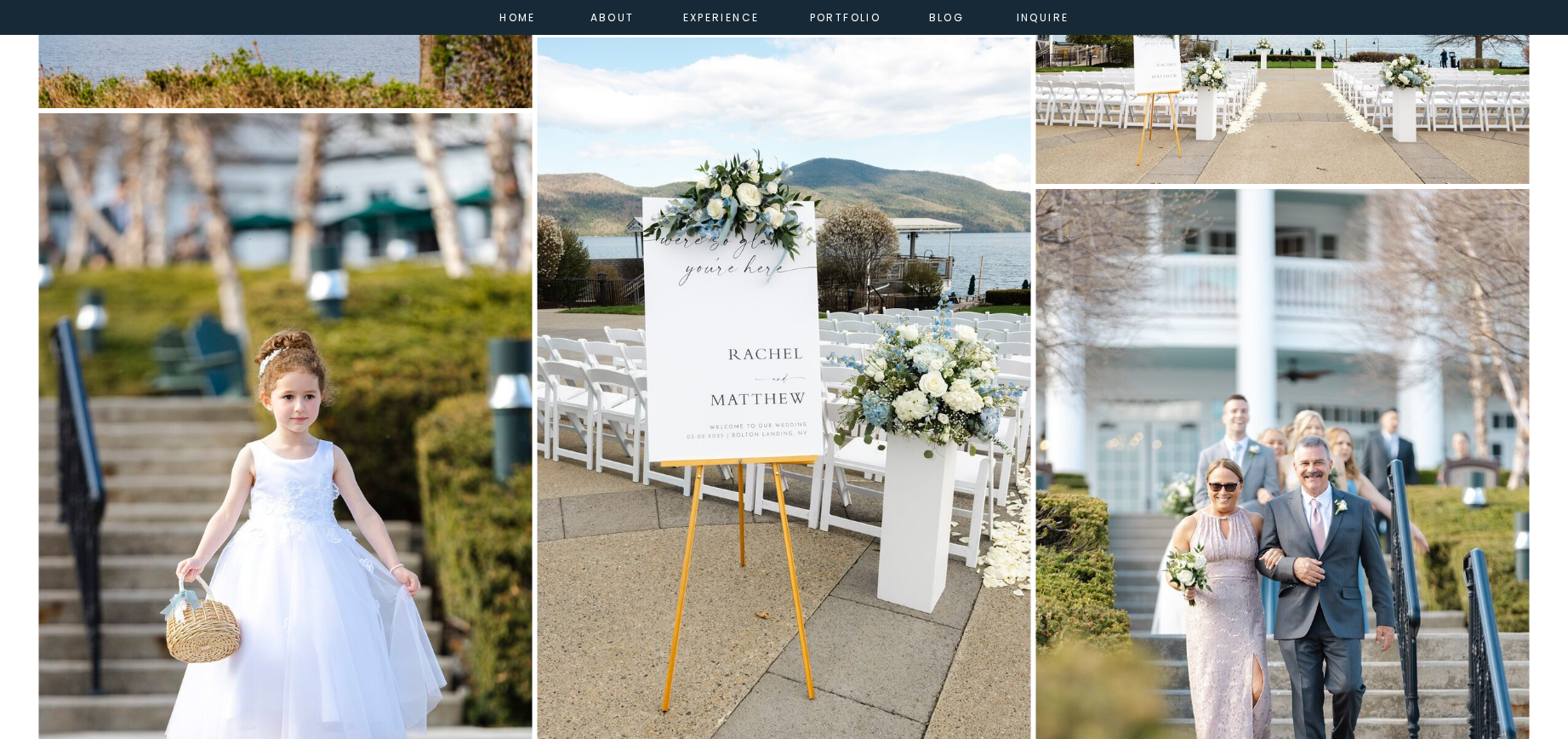
click at [703, 435] on img at bounding box center [784, 407] width 493 height 741
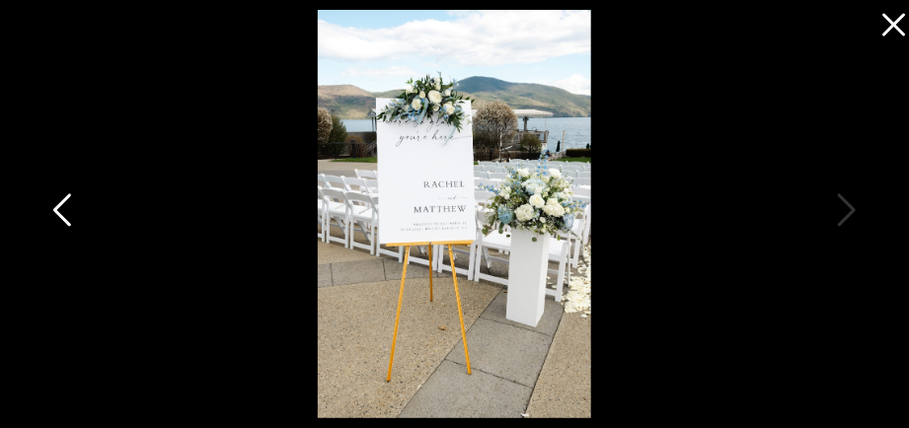
scroll to position [10163, 0]
click at [892, 21] on icon at bounding box center [893, 25] width 23 height 23
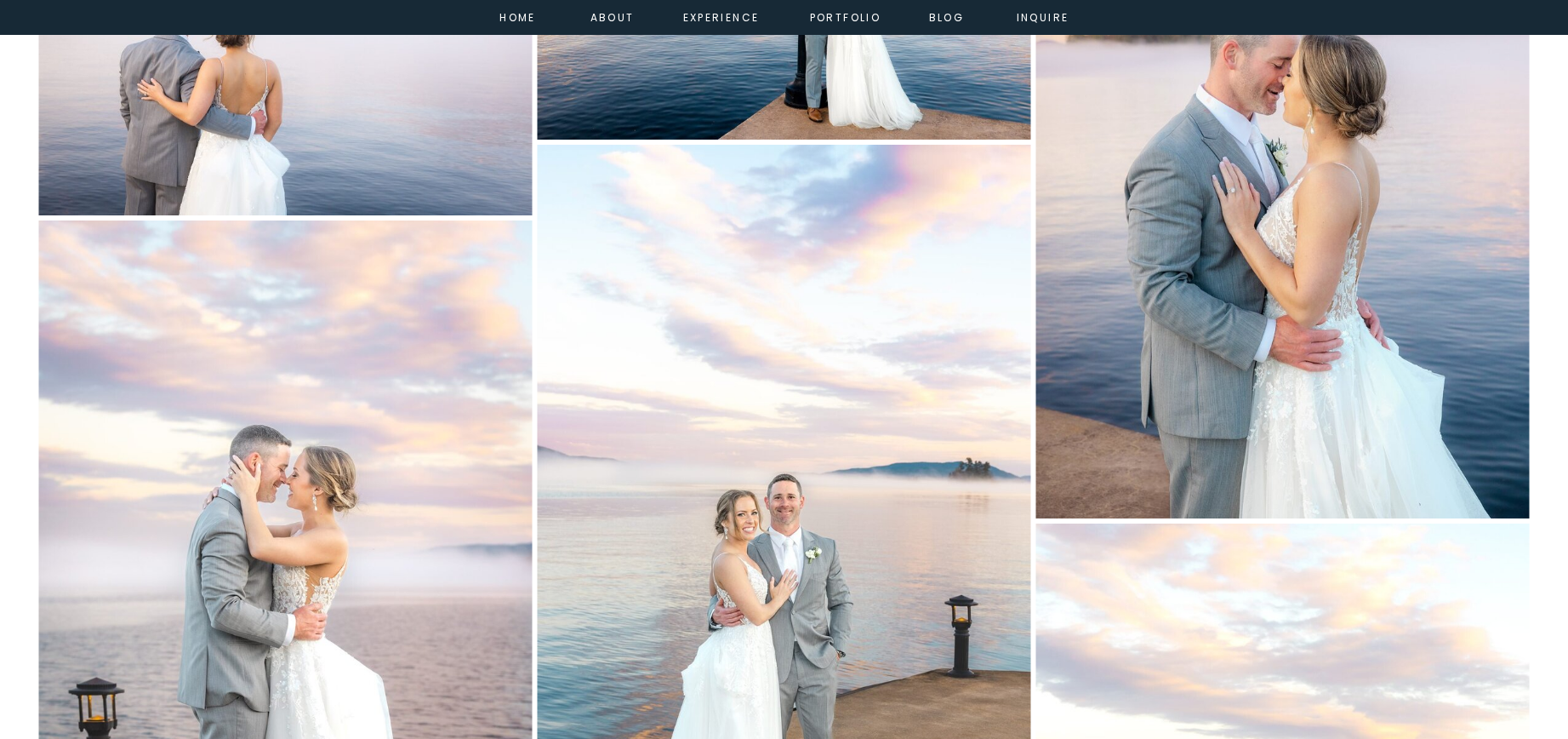
scroll to position [16718, 0]
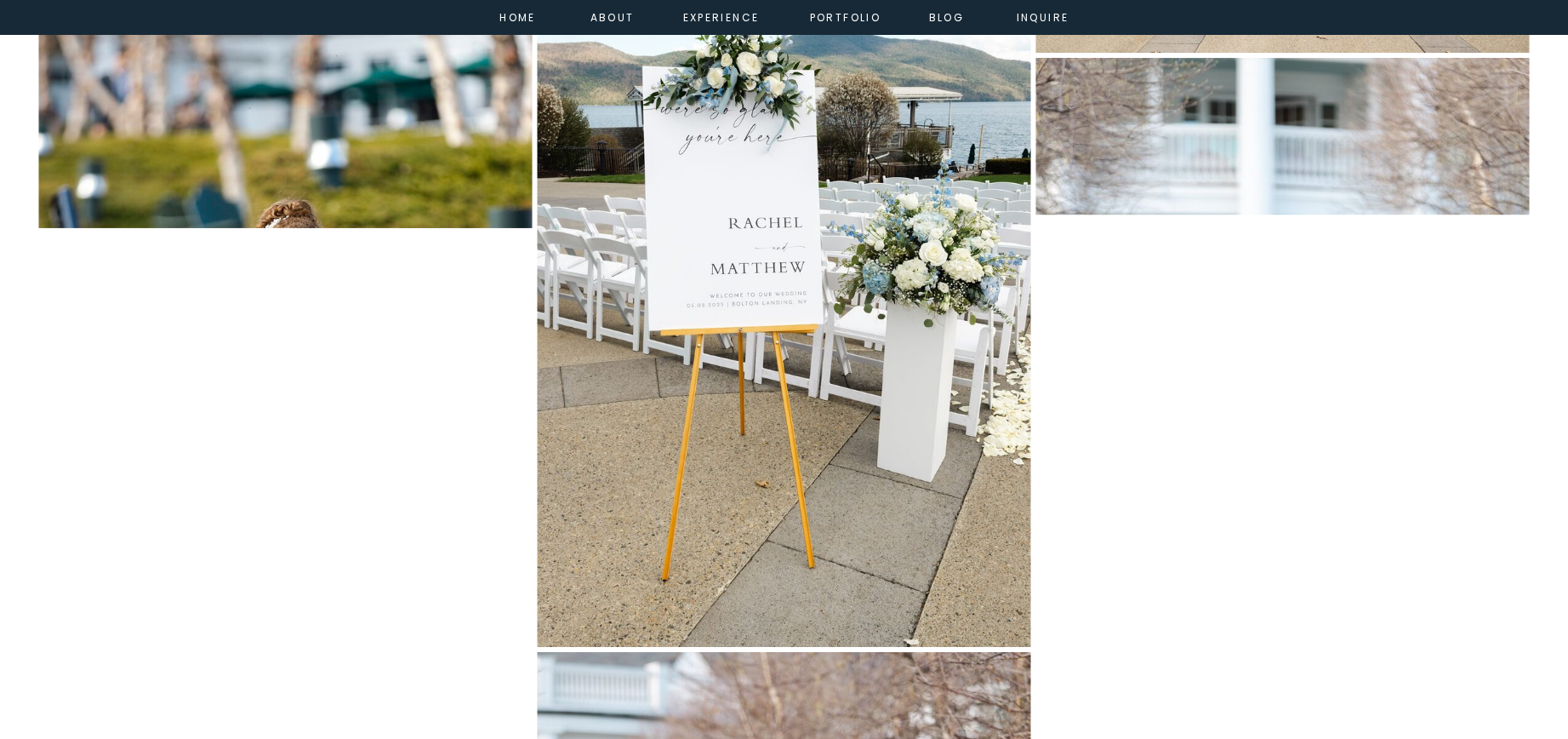
scroll to position [8904, 0]
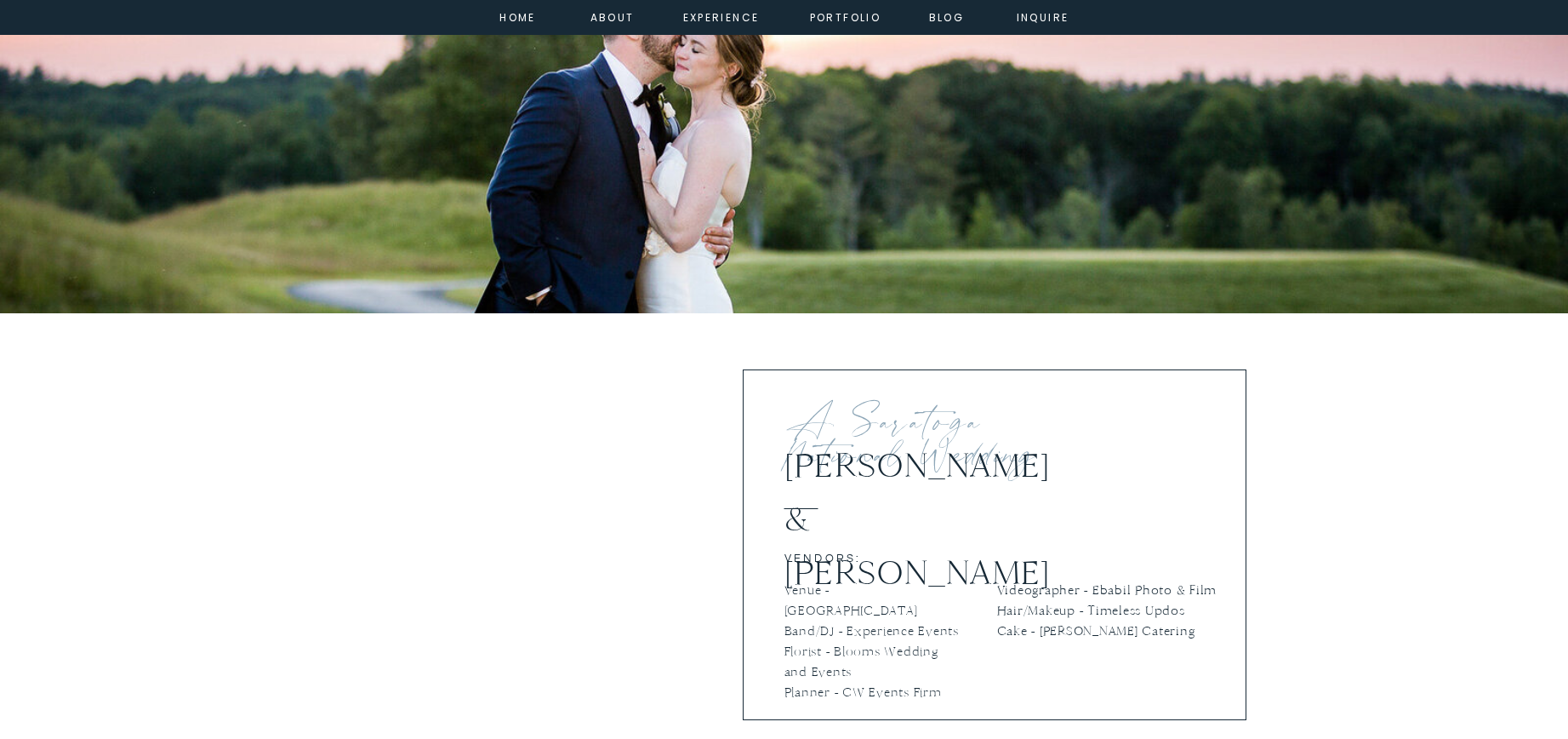
scroll to position [401, 0]
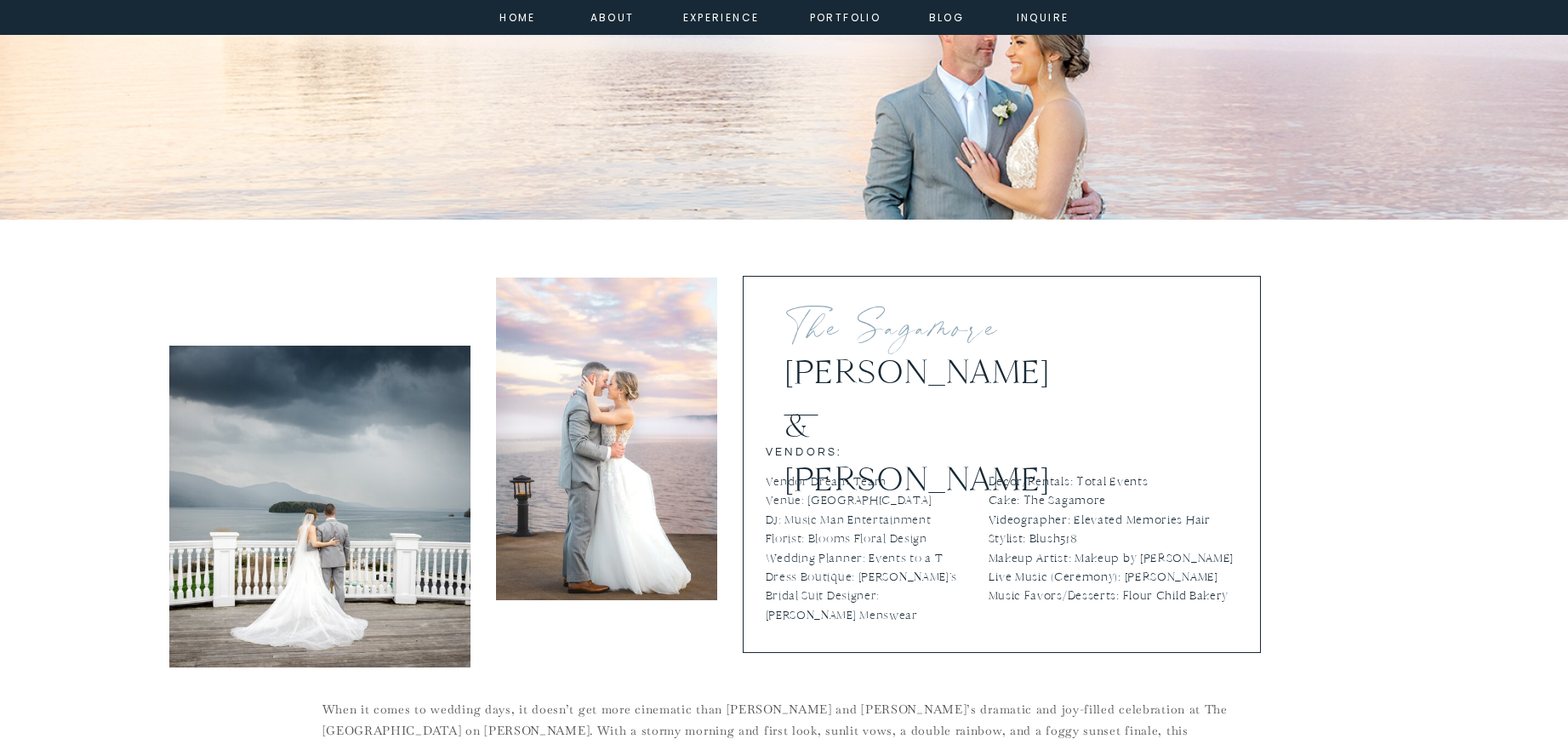
scroll to position [448, 0]
drag, startPoint x: 931, startPoint y: 513, endPoint x: 787, endPoint y: 514, distance: 144.0
click at [787, 514] on p "Vendor Dream Team Venue: [GEOGRAPHIC_DATA] DJ: Music Man Entertainment Florist:…" at bounding box center [869, 549] width 207 height 155
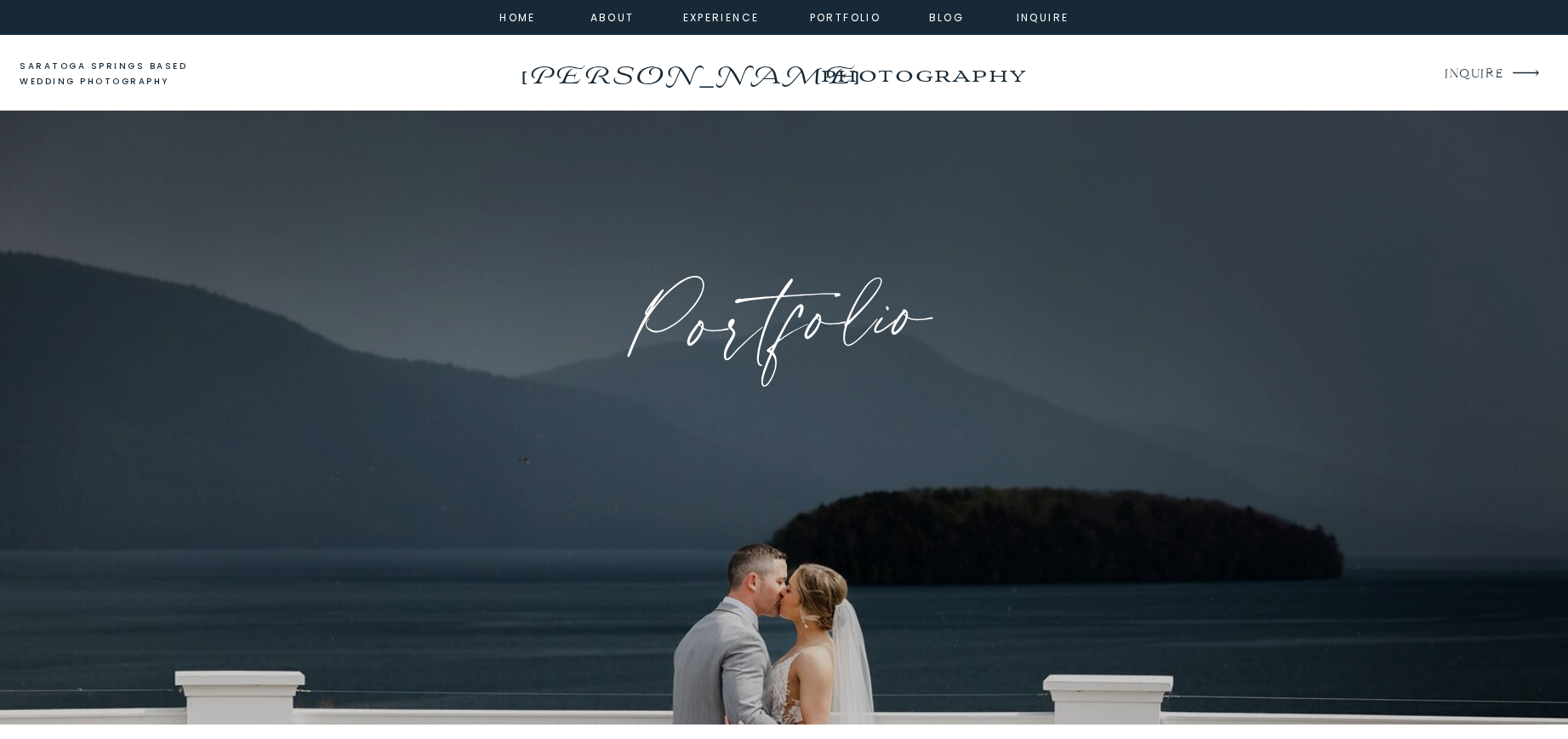
scroll to position [1770, 0]
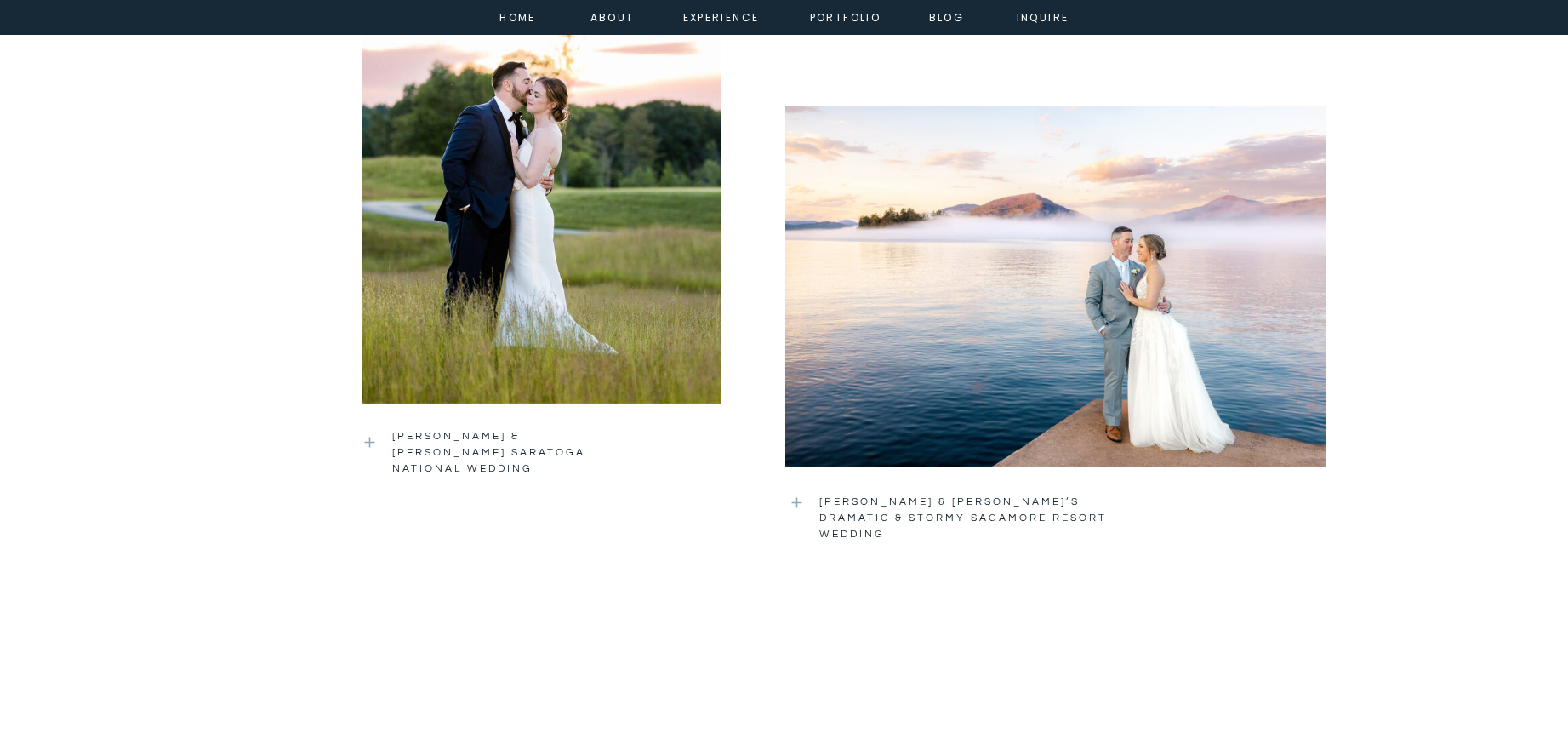
click at [463, 328] on div at bounding box center [540, 165] width 359 height 479
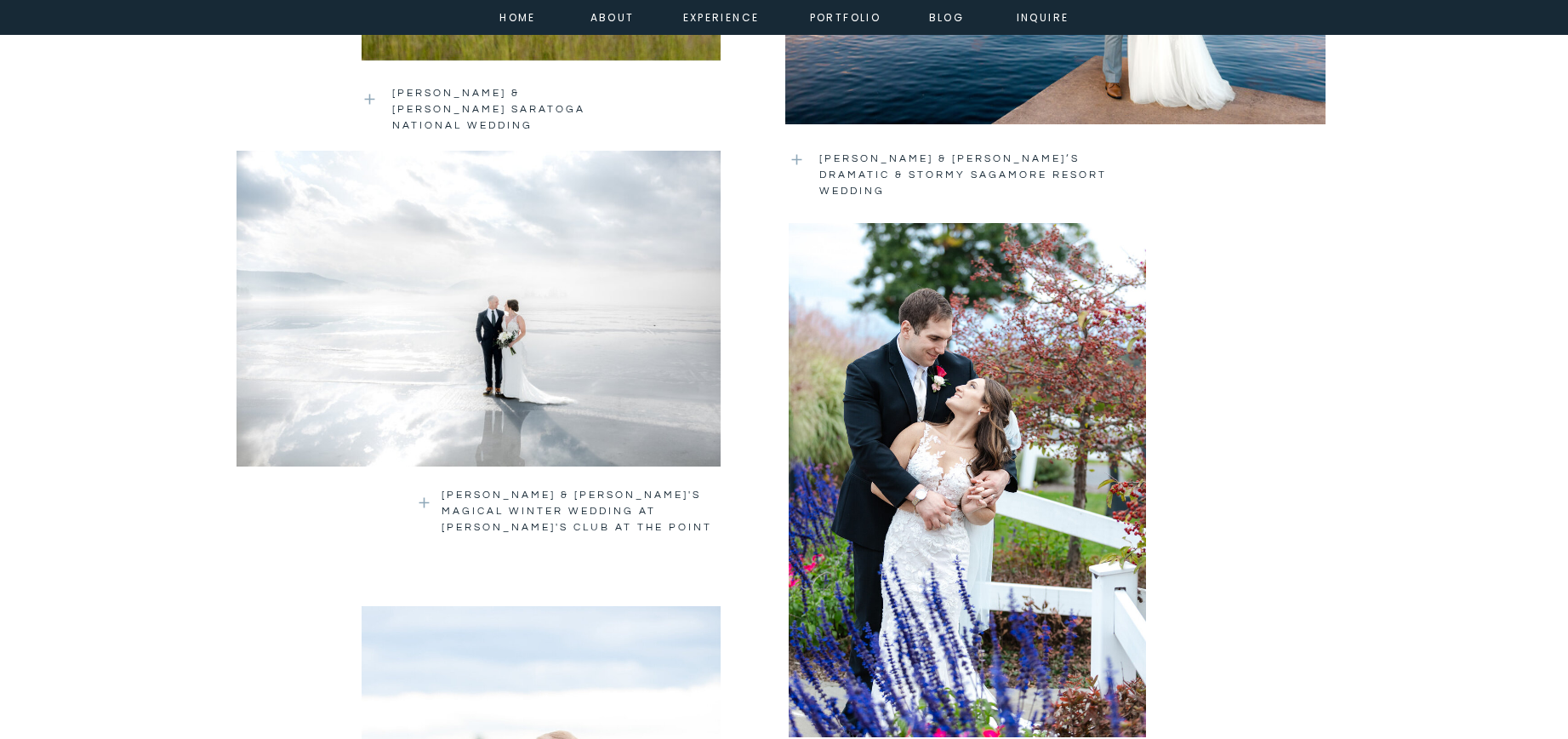
scroll to position [2112, 0]
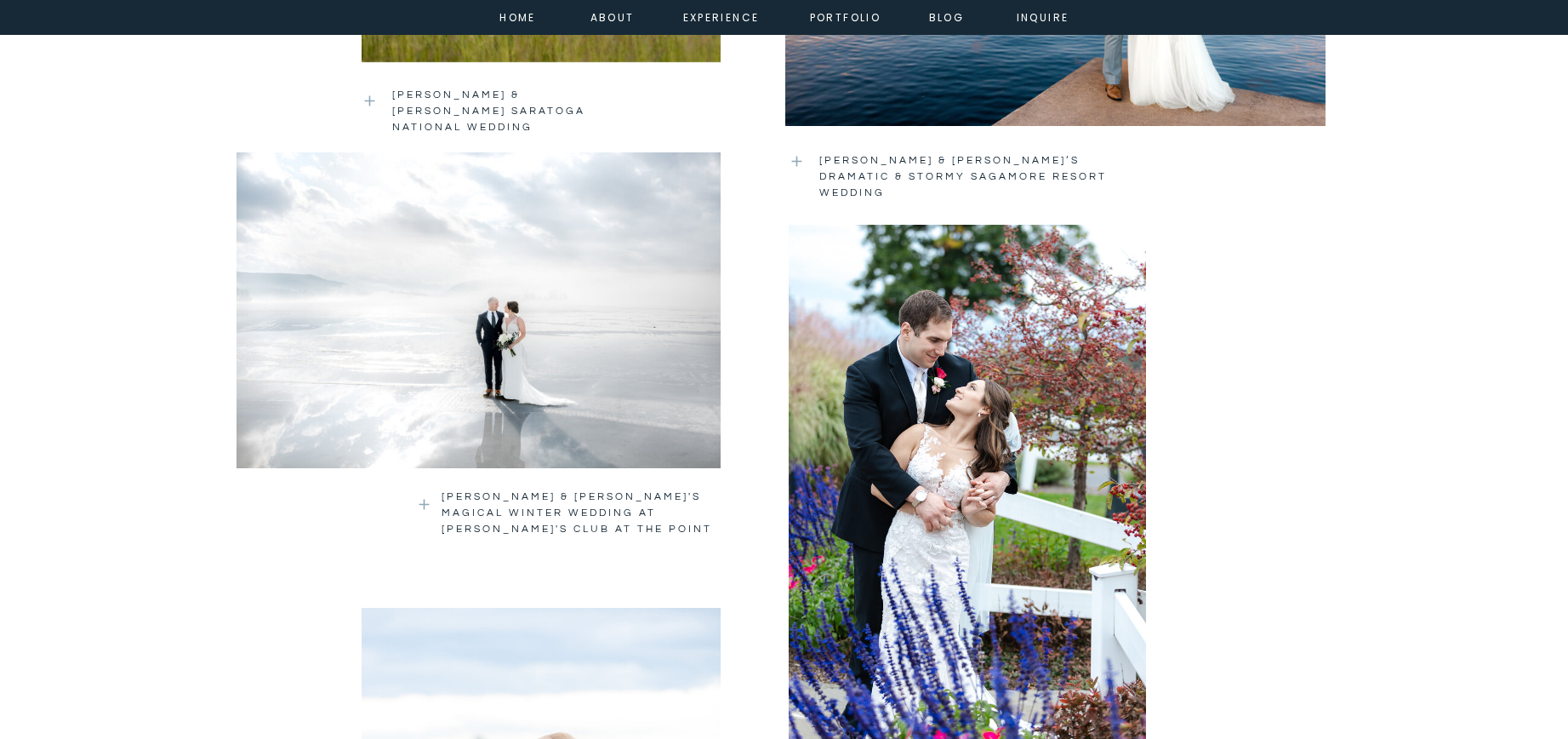
click at [638, 378] on div at bounding box center [478, 310] width 484 height 316
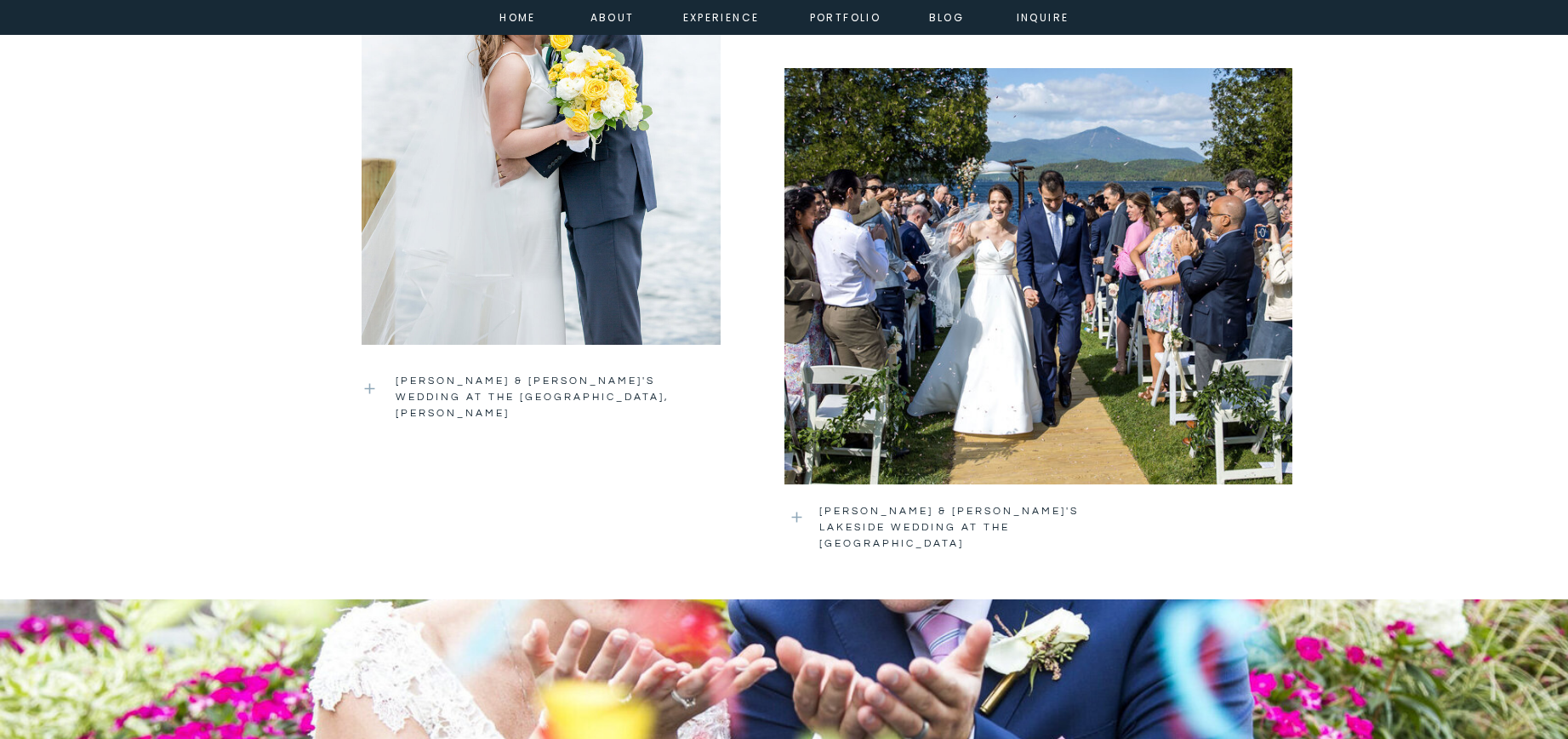
scroll to position [2919, 0]
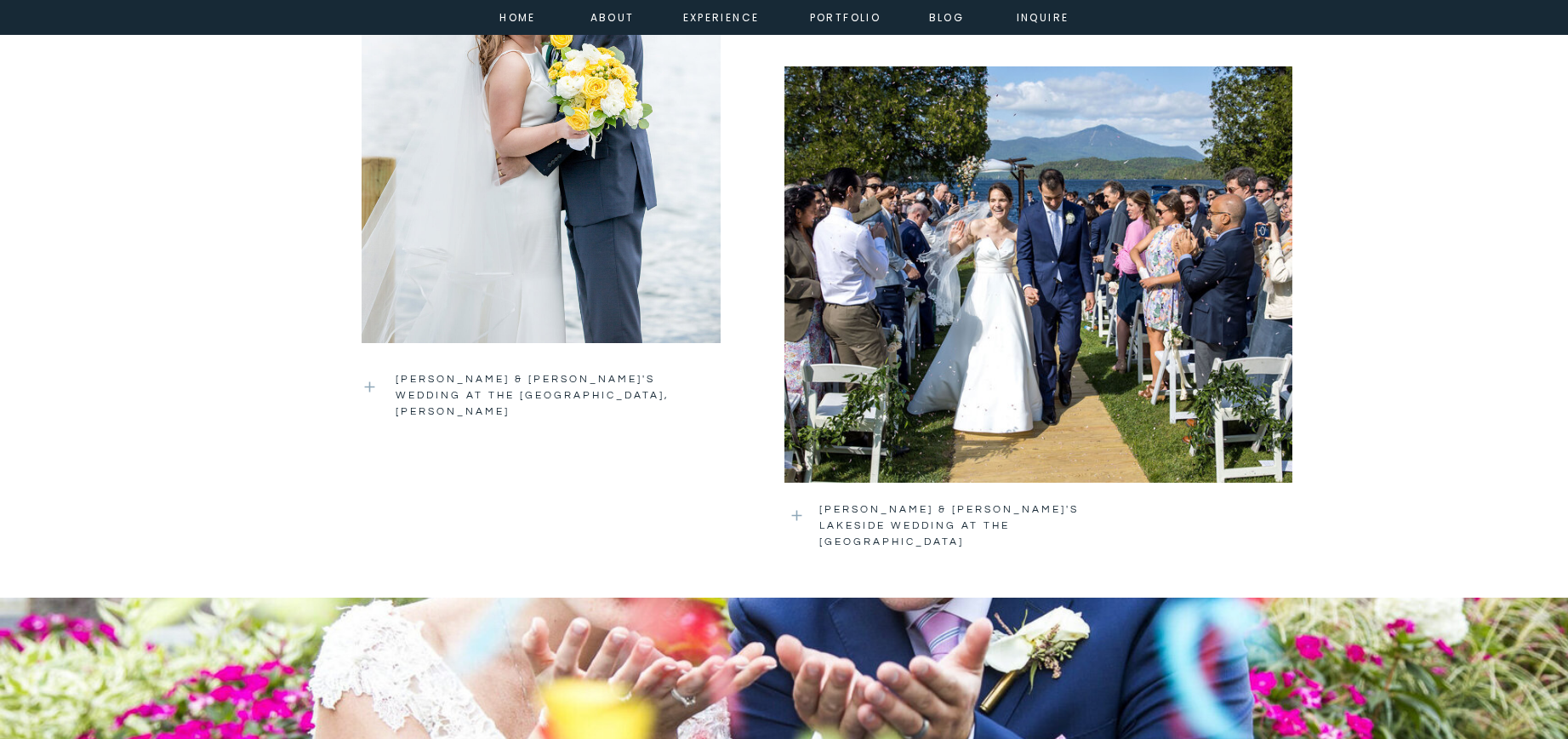
click at [1012, 299] on div at bounding box center [1038, 274] width 508 height 416
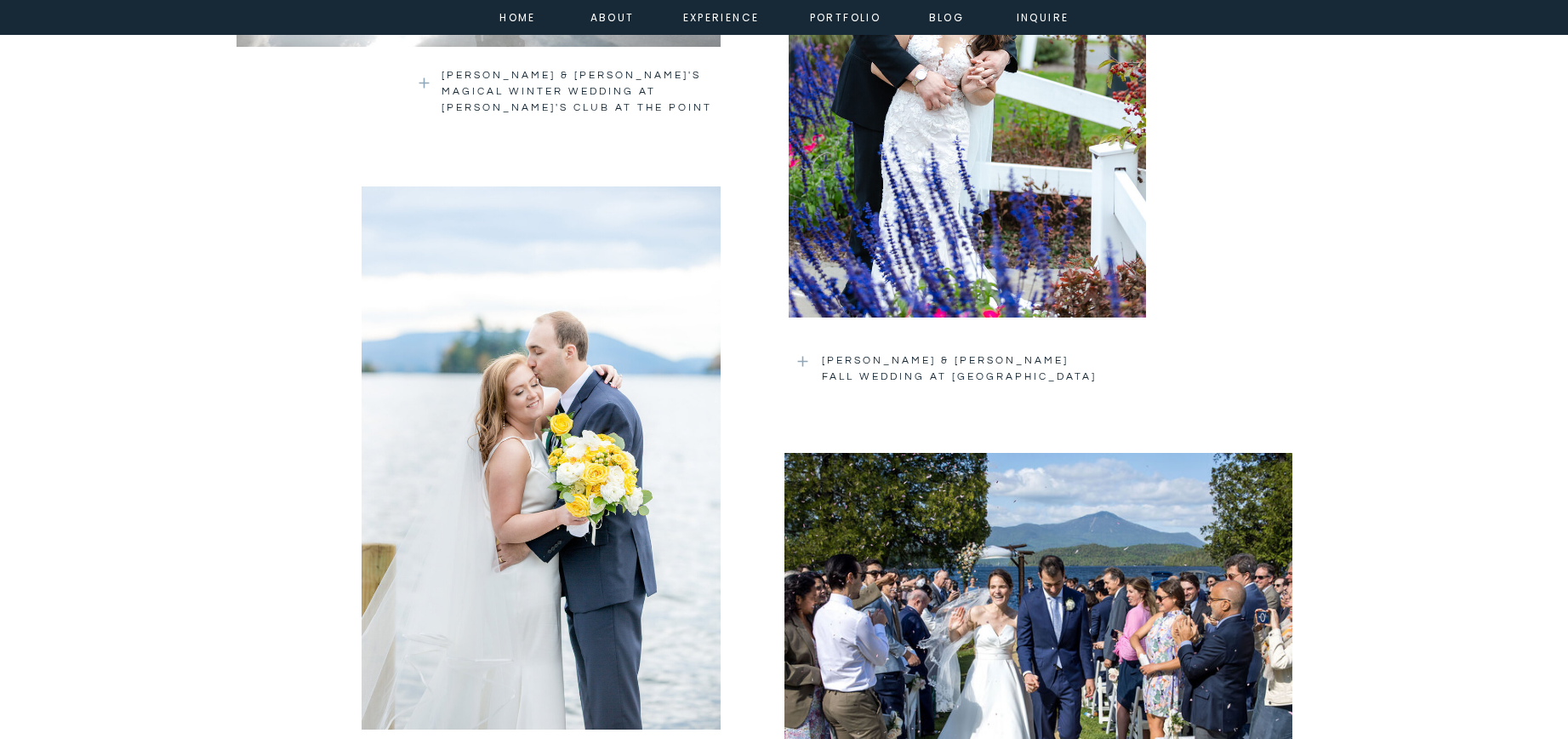
scroll to position [2526, 0]
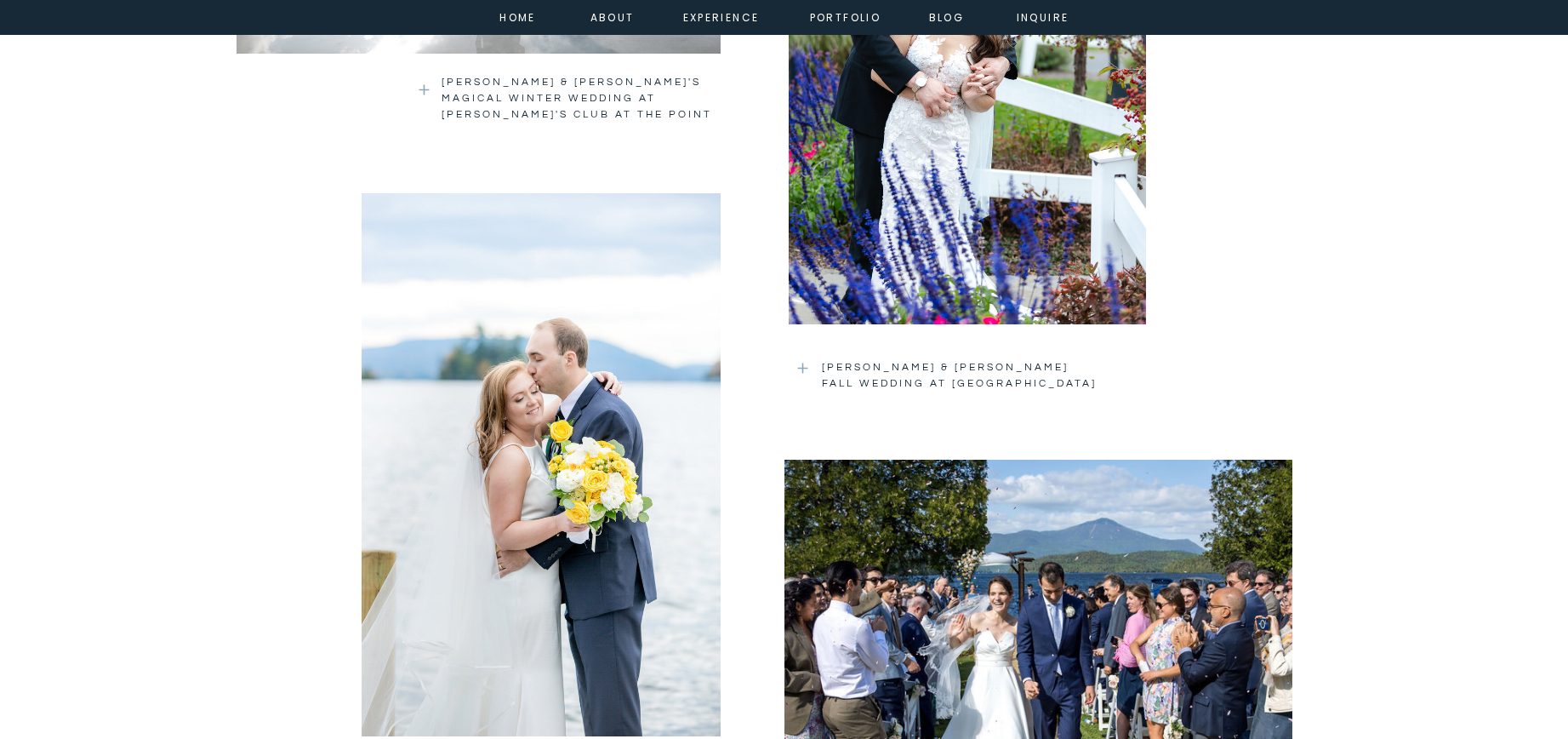
click at [932, 262] on div at bounding box center [967, 67] width 358 height 514
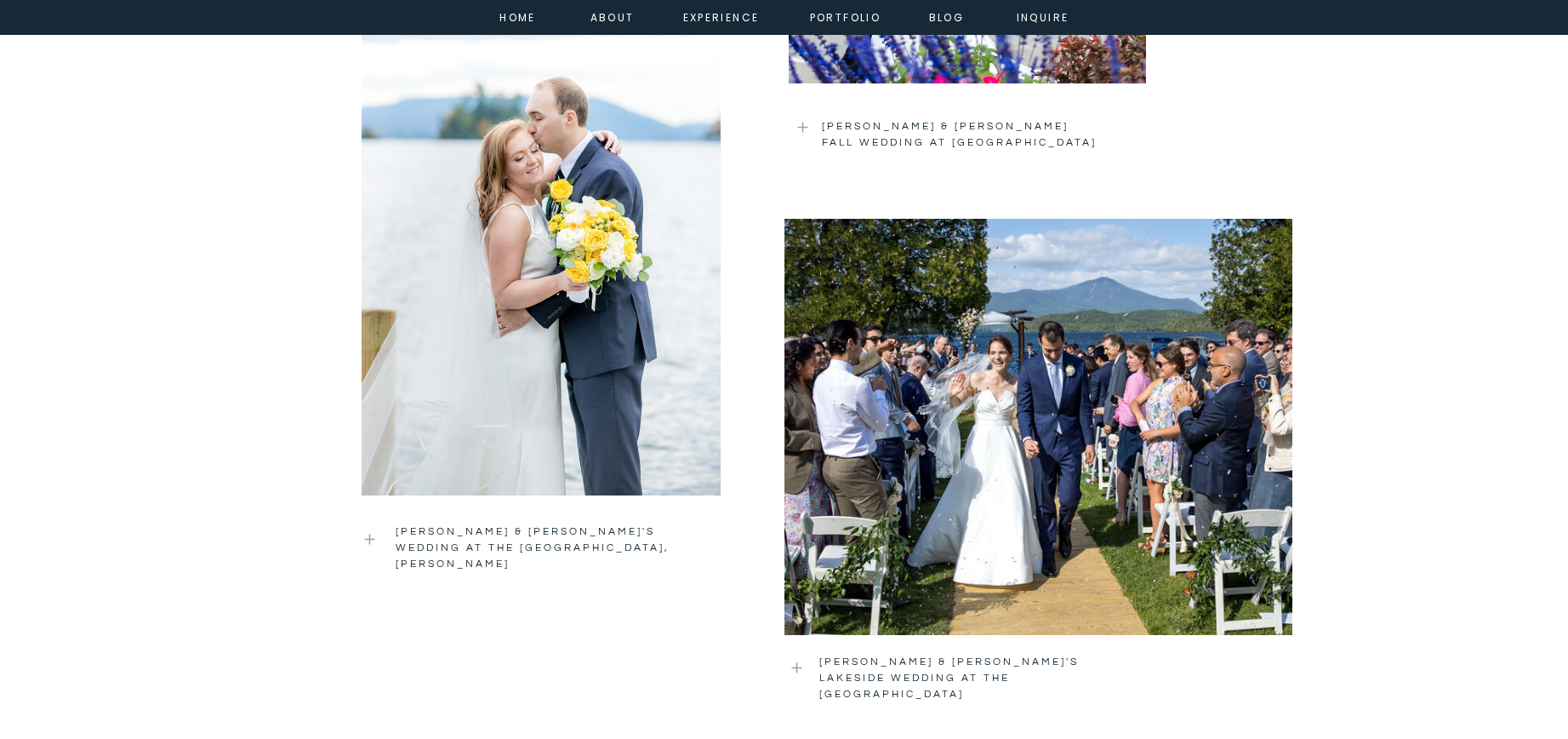
scroll to position [2771, 0]
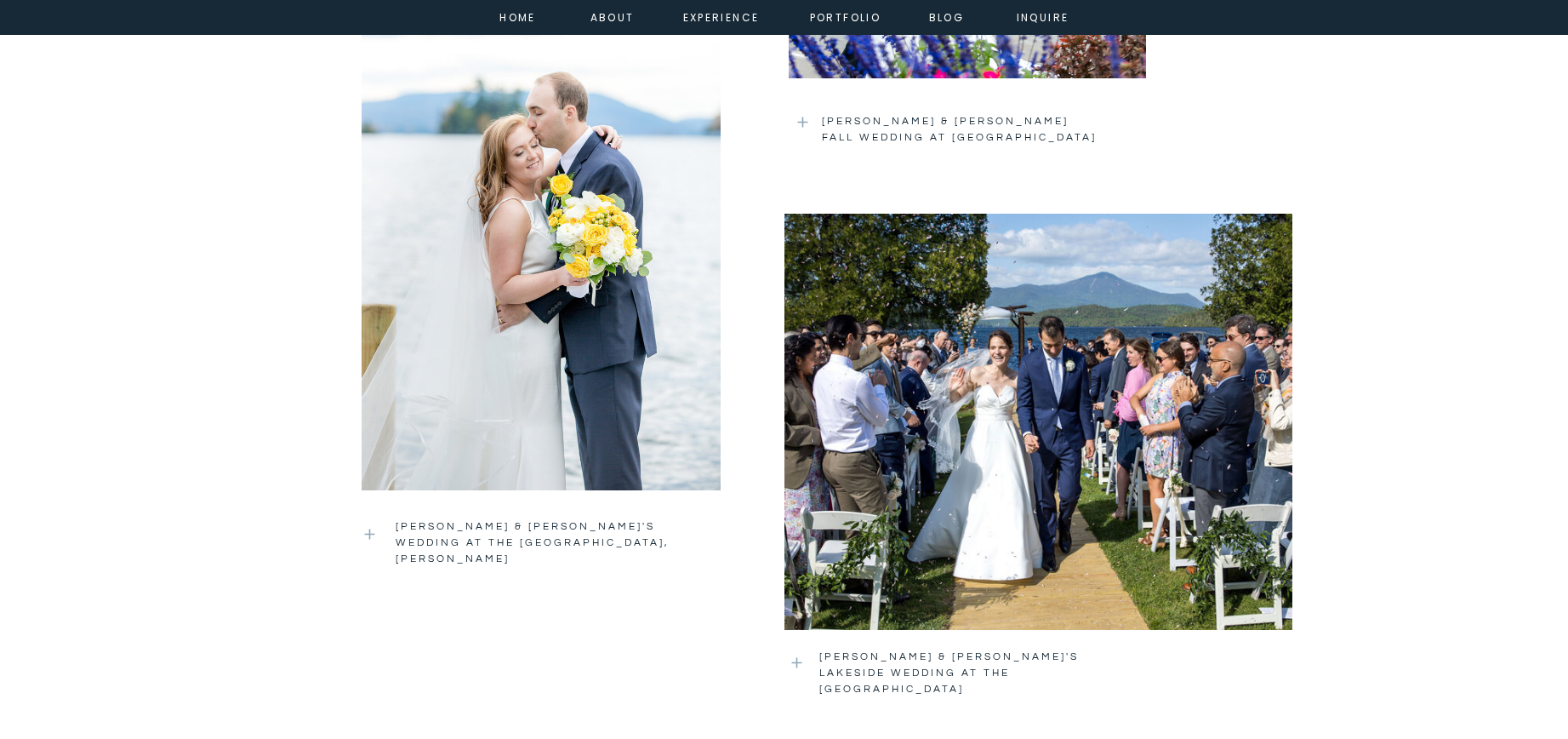
click at [520, 341] on div at bounding box center [540, 219] width 359 height 543
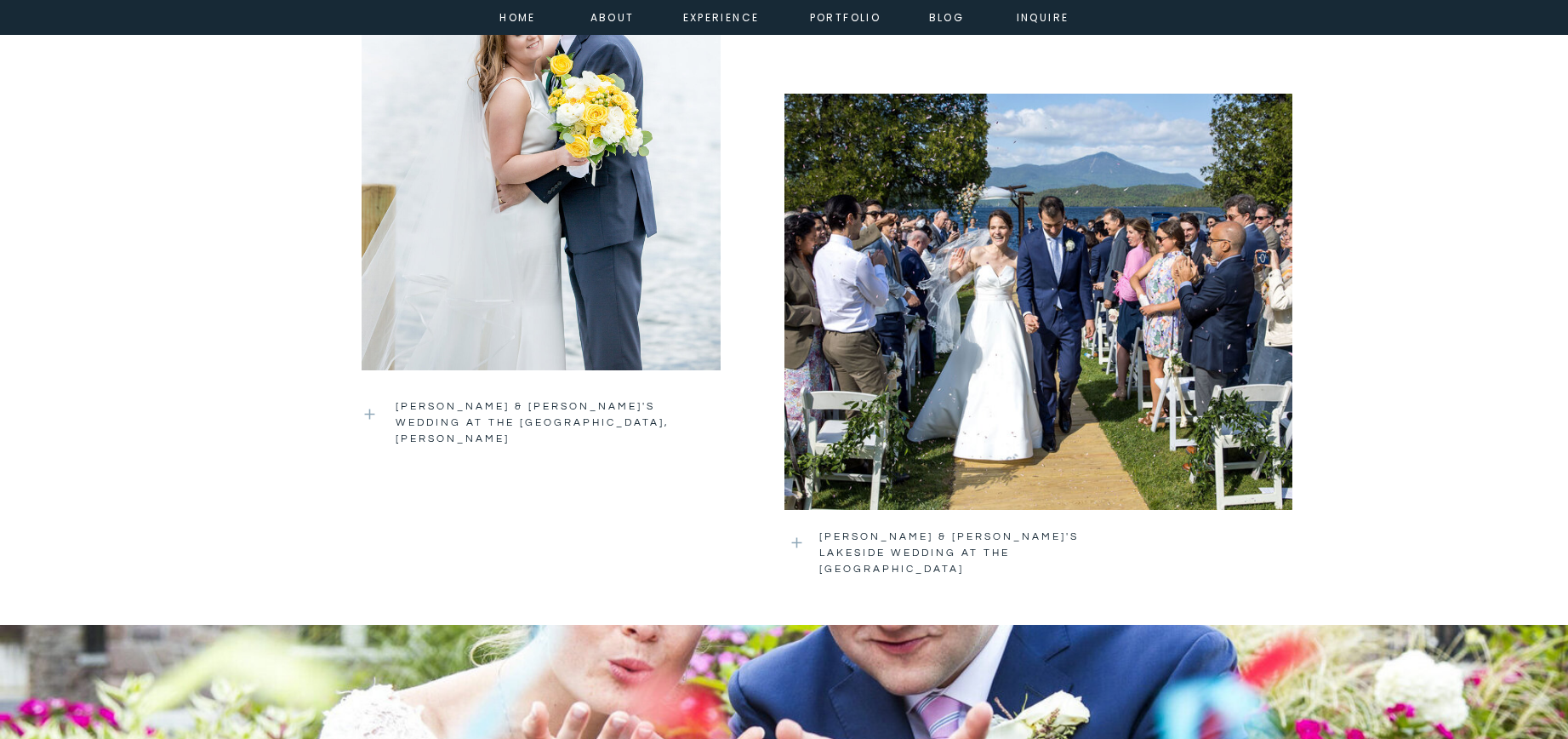
scroll to position [3058, 0]
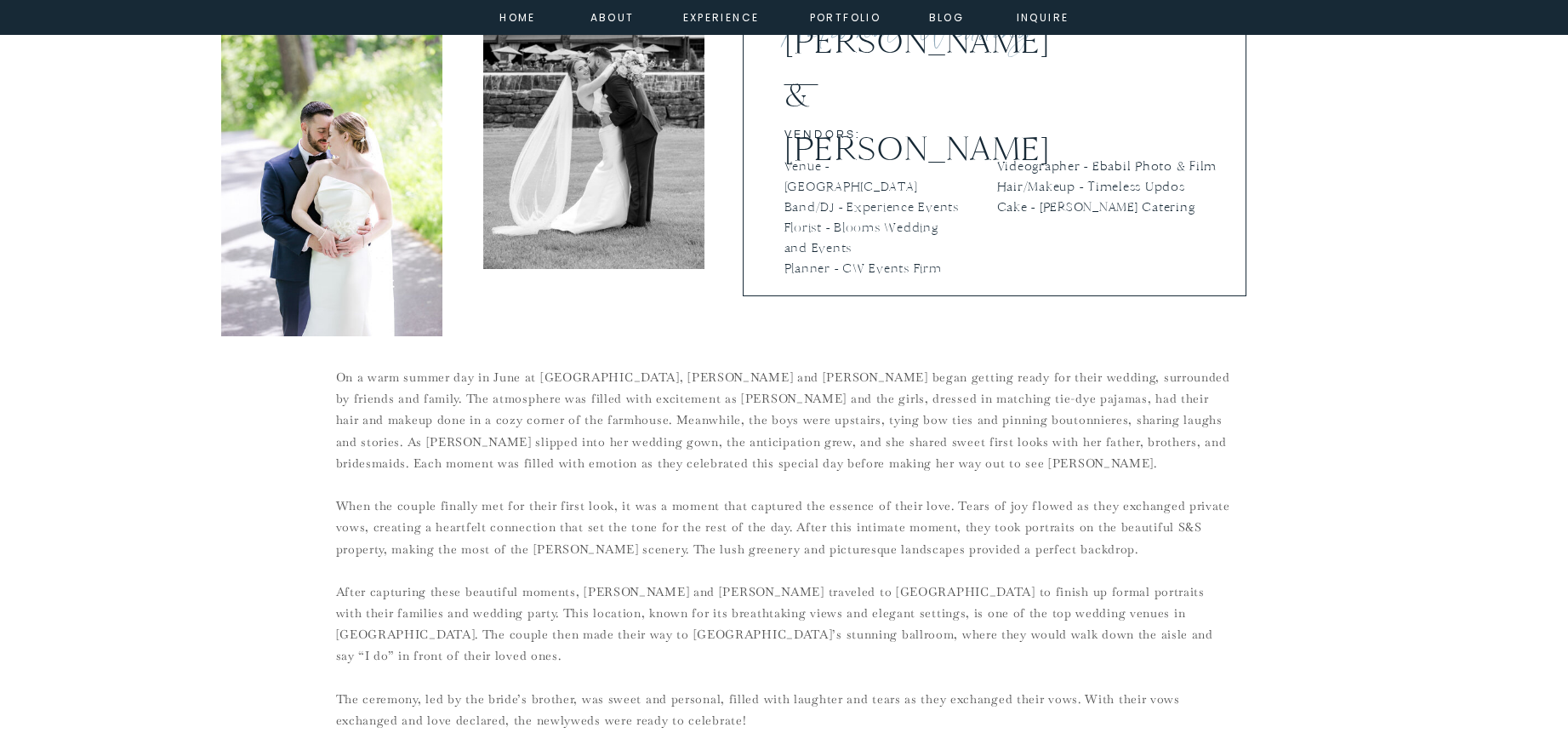
scroll to position [792, 0]
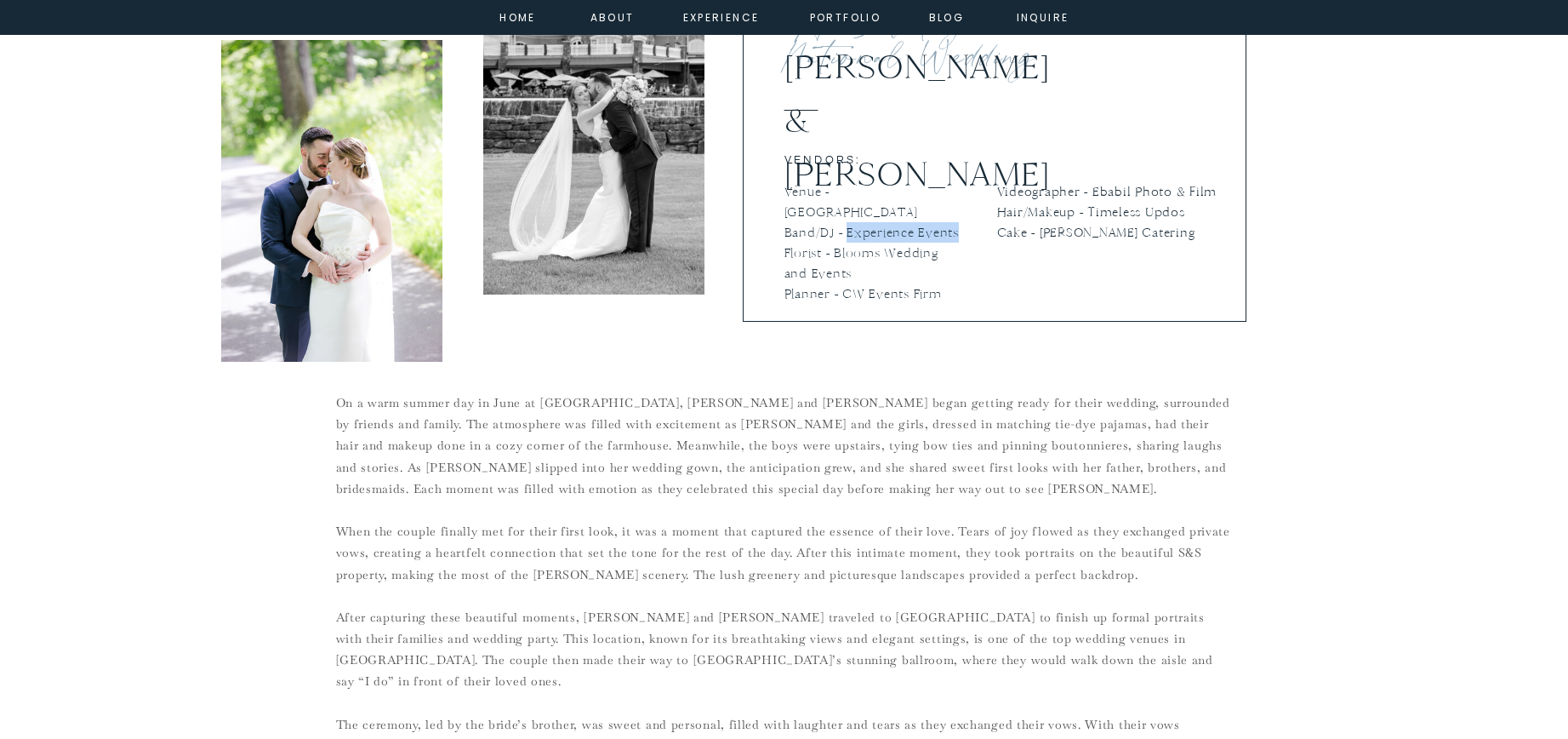
drag, startPoint x: 960, startPoint y: 214, endPoint x: 846, endPoint y: 214, distance: 114.0
click at [846, 214] on div "A Saratoga National Wedding [PERSON_NAME] & [PERSON_NAME] On a warm summer day …" at bounding box center [784, 439] width 1021 height 1049
copy p "Experience Events"
click at [795, 427] on p "On a warm summer day in June at S&S Saratoga Farm, Kerry and Lucas began gettin…" at bounding box center [784, 695] width 896 height 606
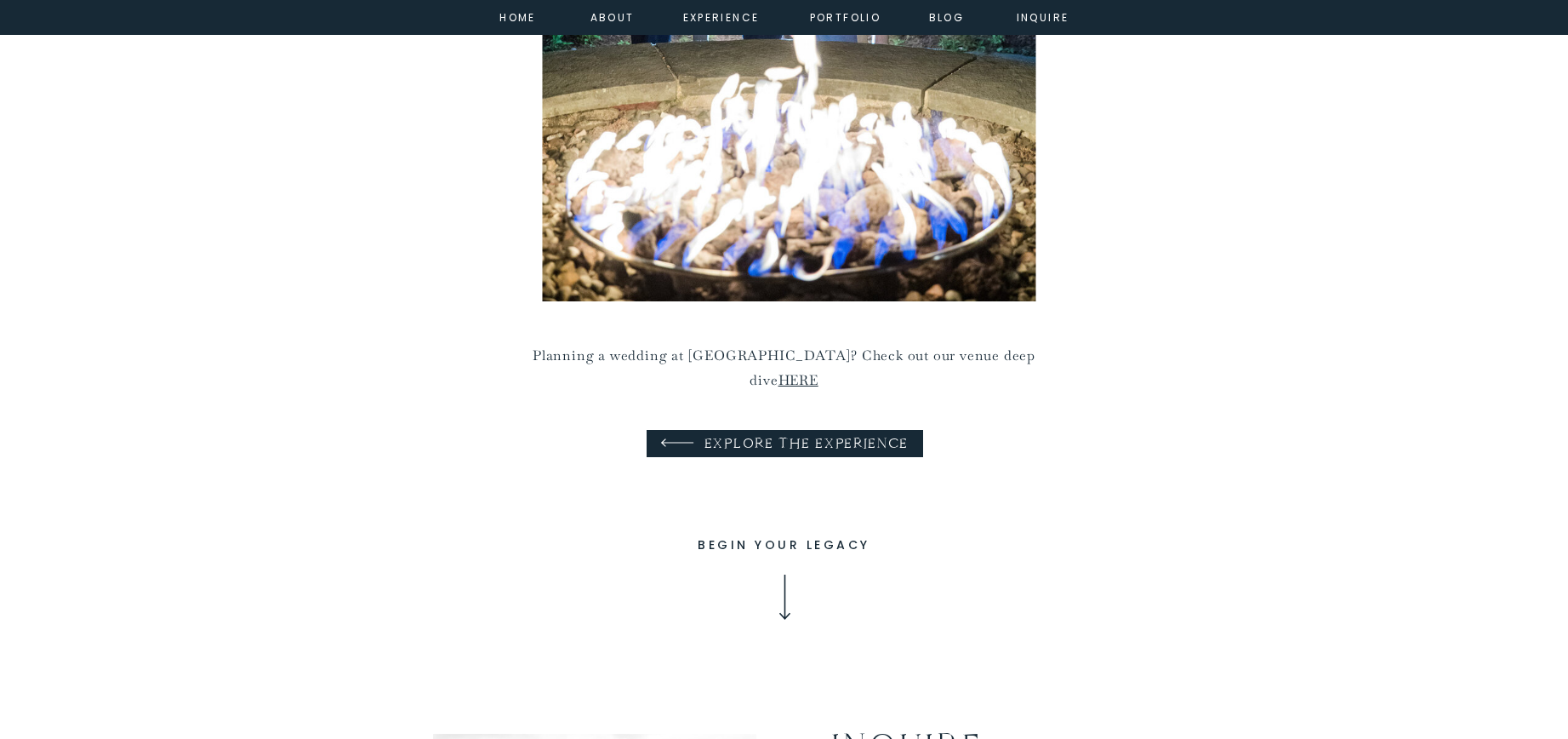
scroll to position [12690, 0]
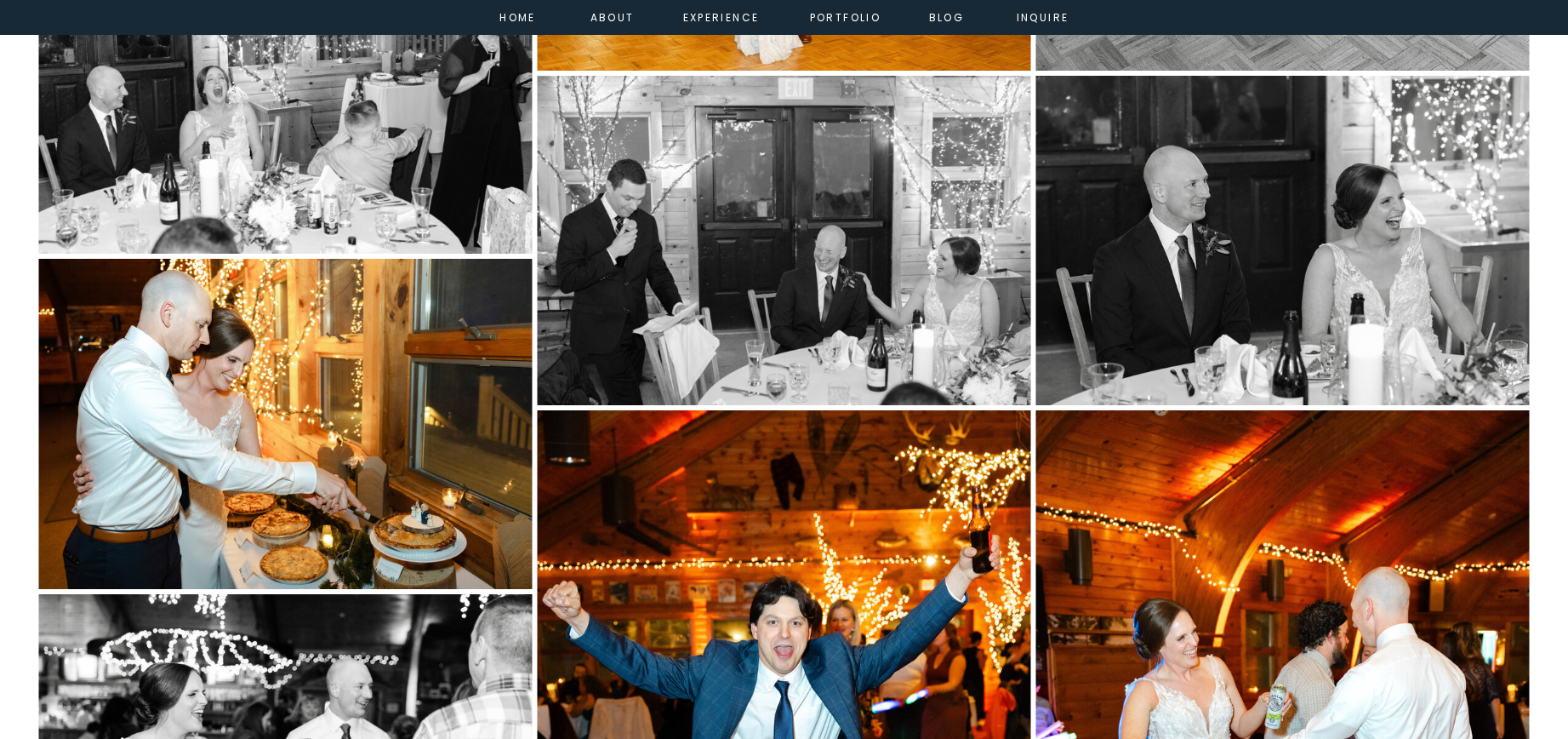
scroll to position [9673, 0]
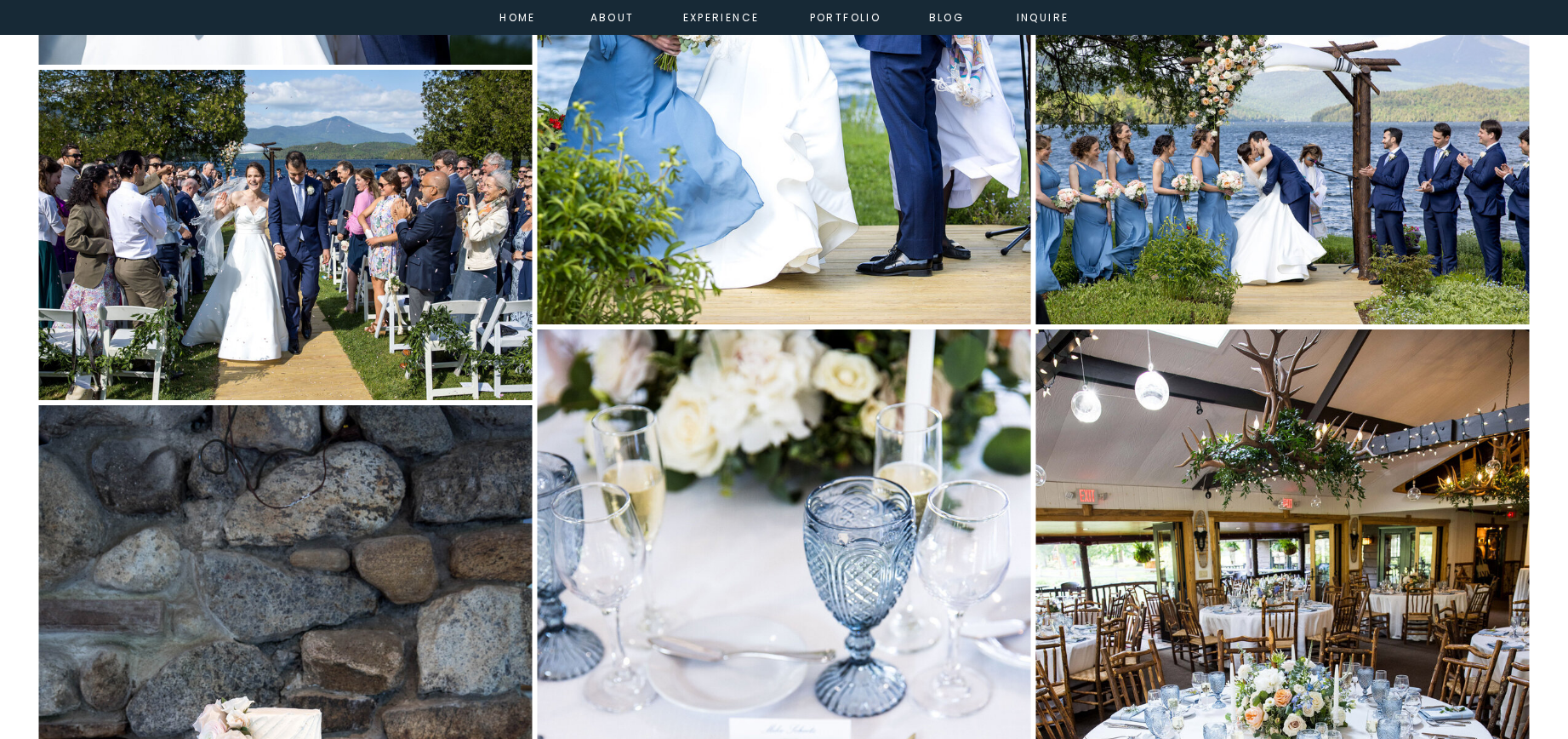
scroll to position [8151, 0]
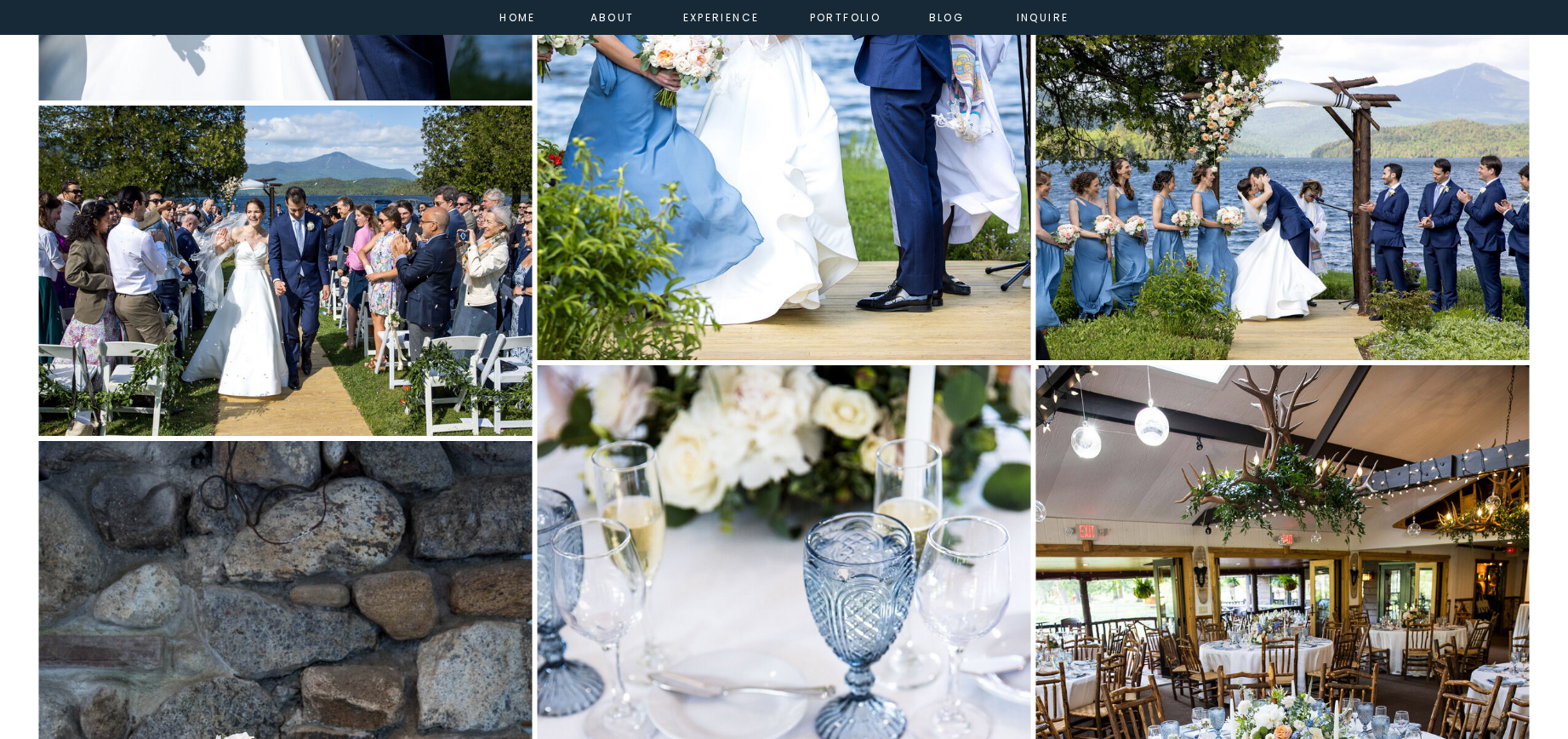
click at [1315, 181] on img at bounding box center [1283, 195] width 493 height 329
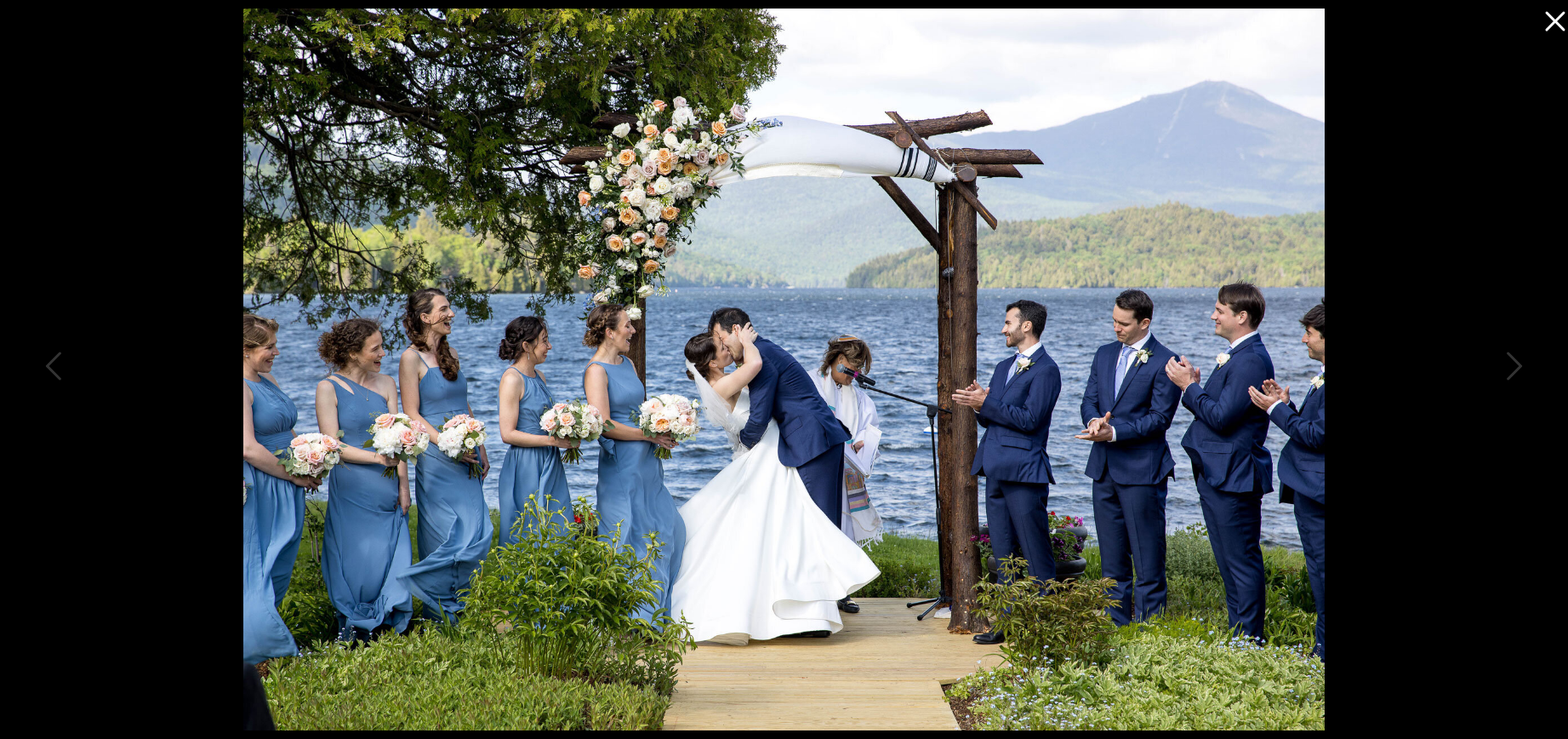
click at [1556, 21] on icon at bounding box center [1550, 16] width 34 height 34
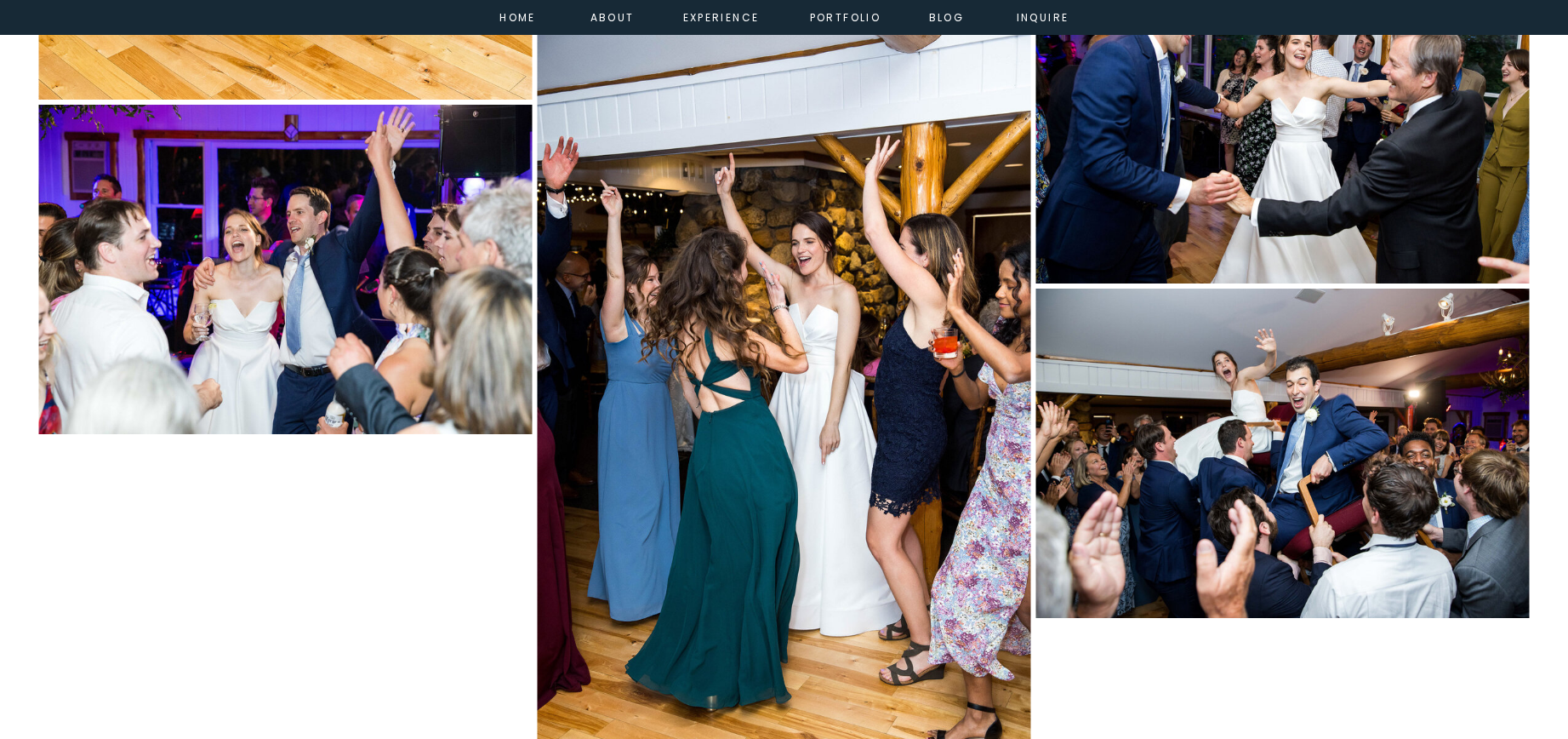
scroll to position [10719, 0]
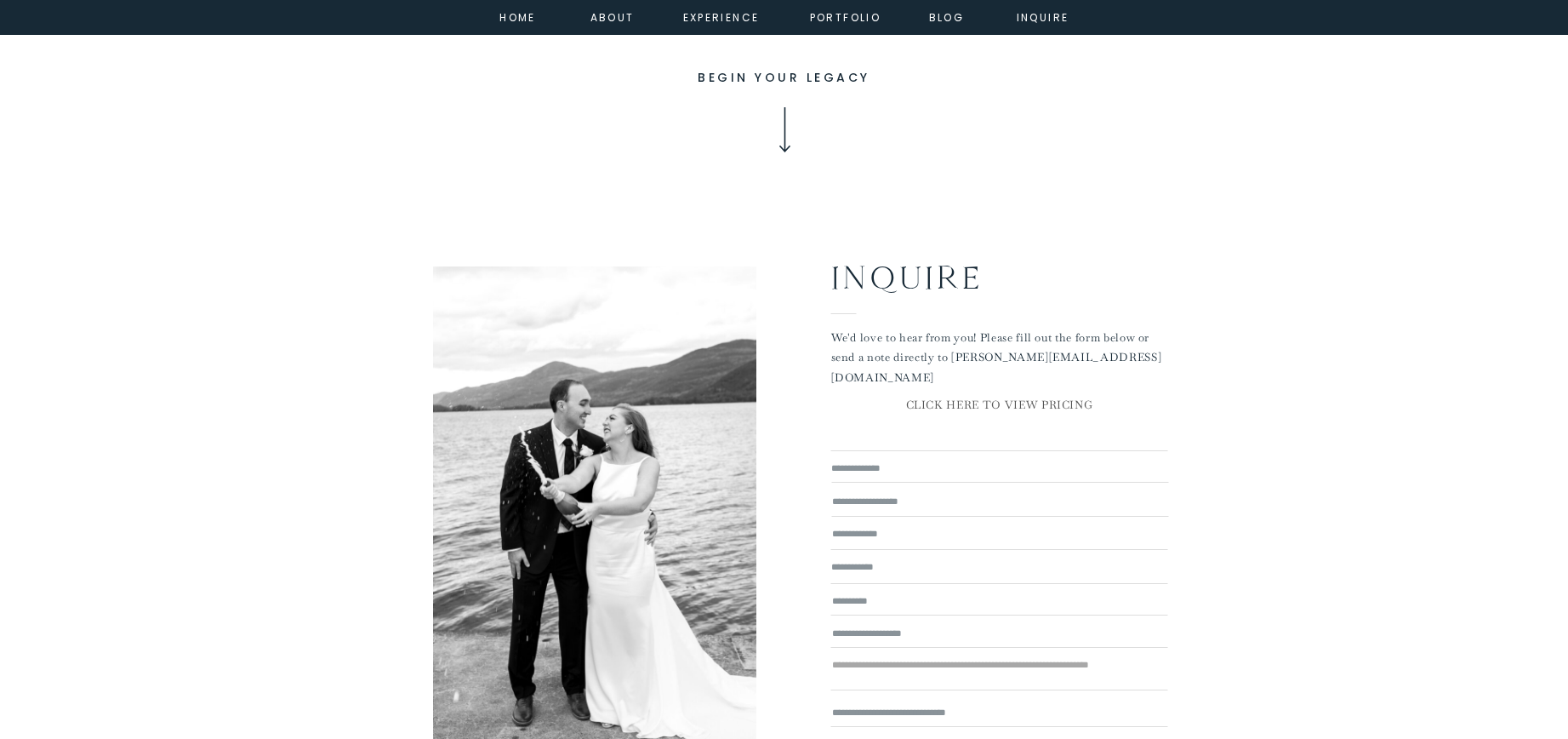
scroll to position [8388, 0]
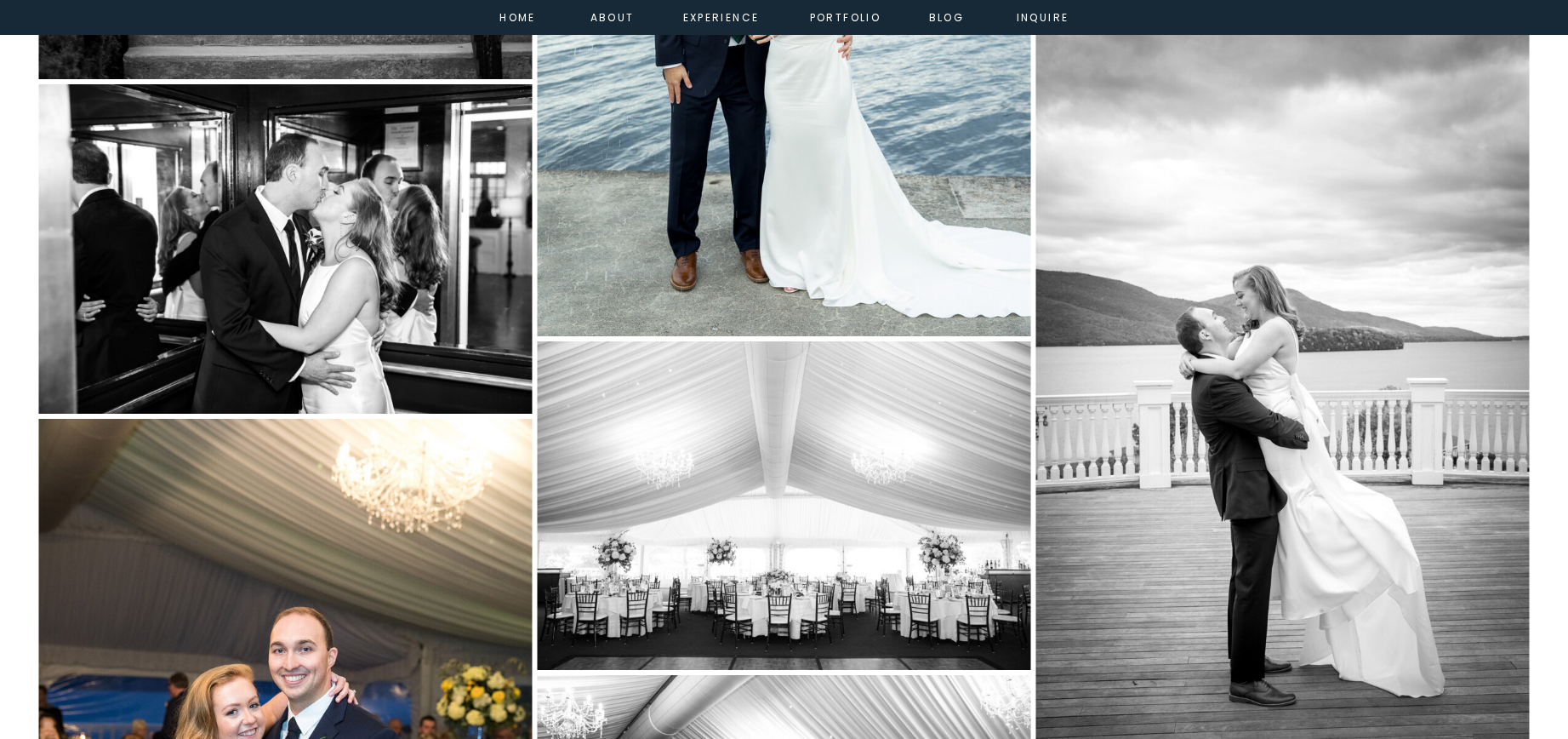
scroll to position [9930, 0]
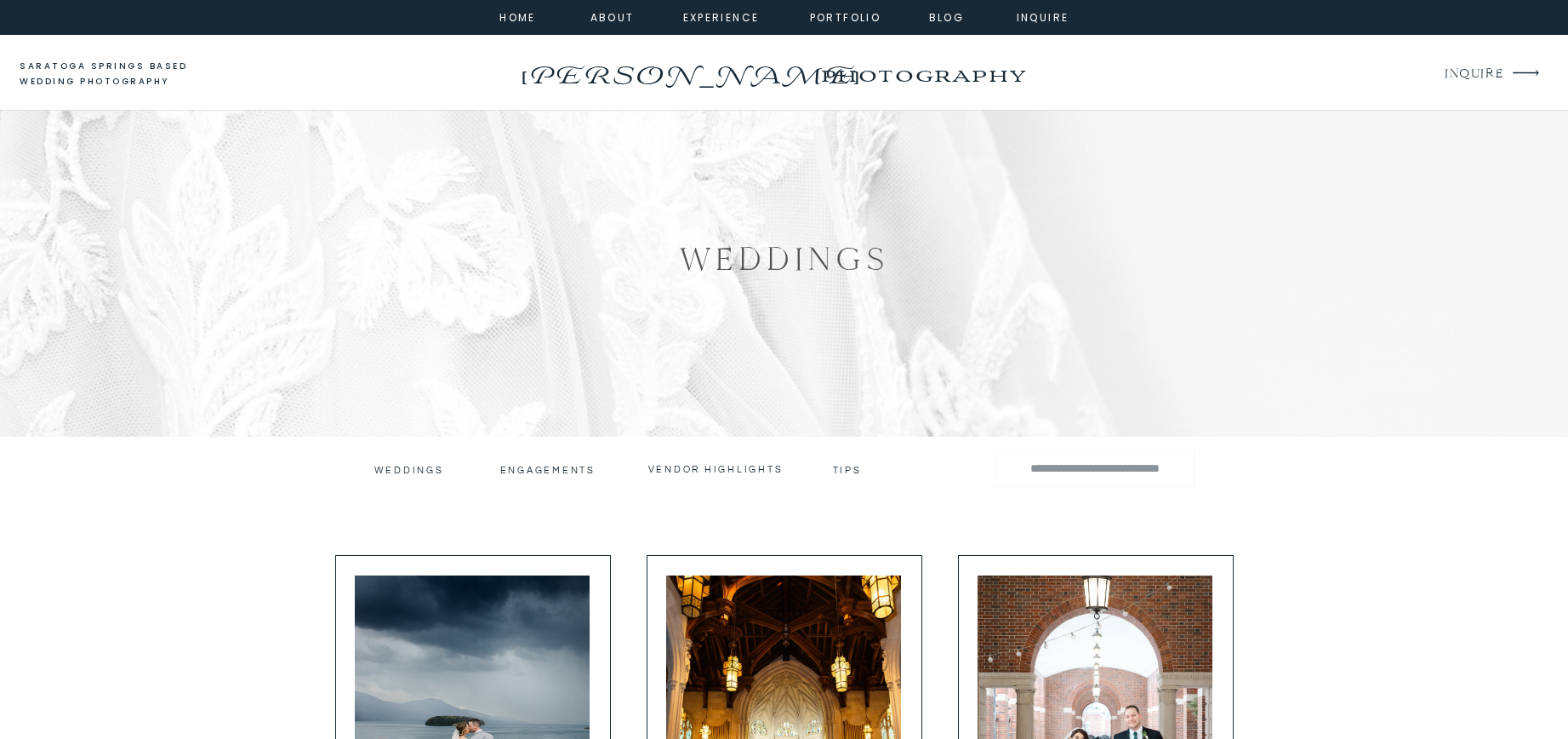
scroll to position [118, 0]
